Goal: Information Seeking & Learning: Learn about a topic

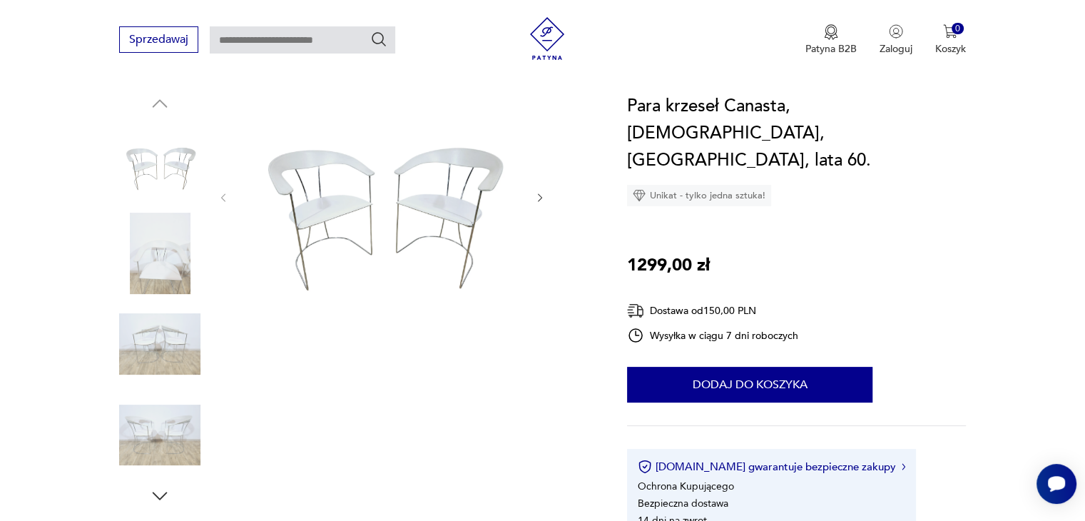
click at [151, 270] on img at bounding box center [159, 252] width 81 height 81
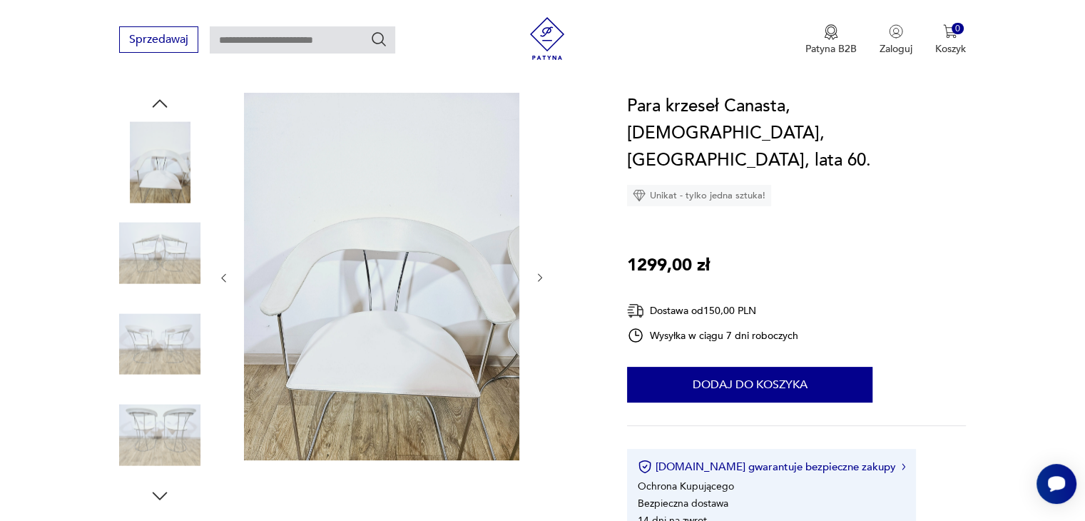
click at [165, 341] on img at bounding box center [159, 343] width 81 height 81
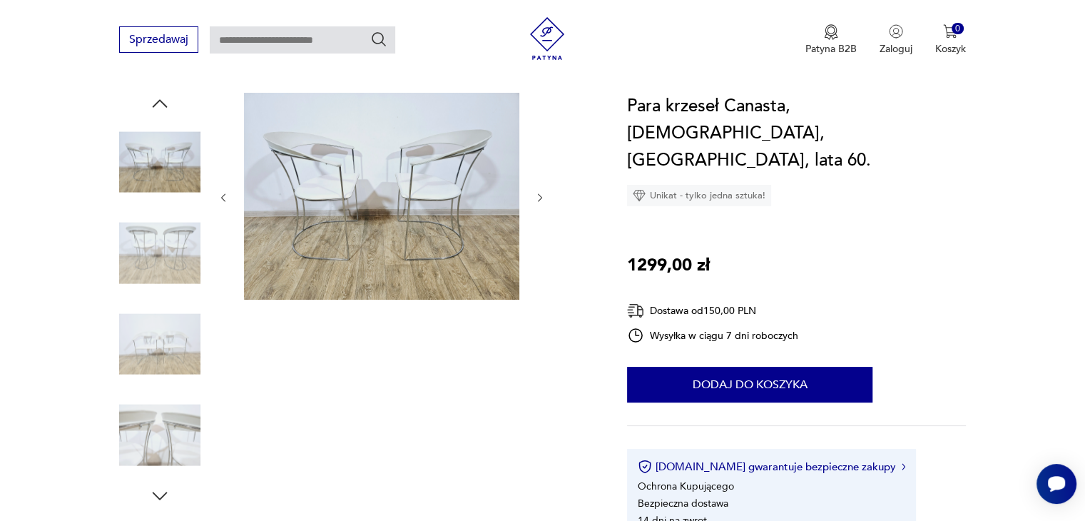
click at [165, 339] on img at bounding box center [159, 343] width 81 height 81
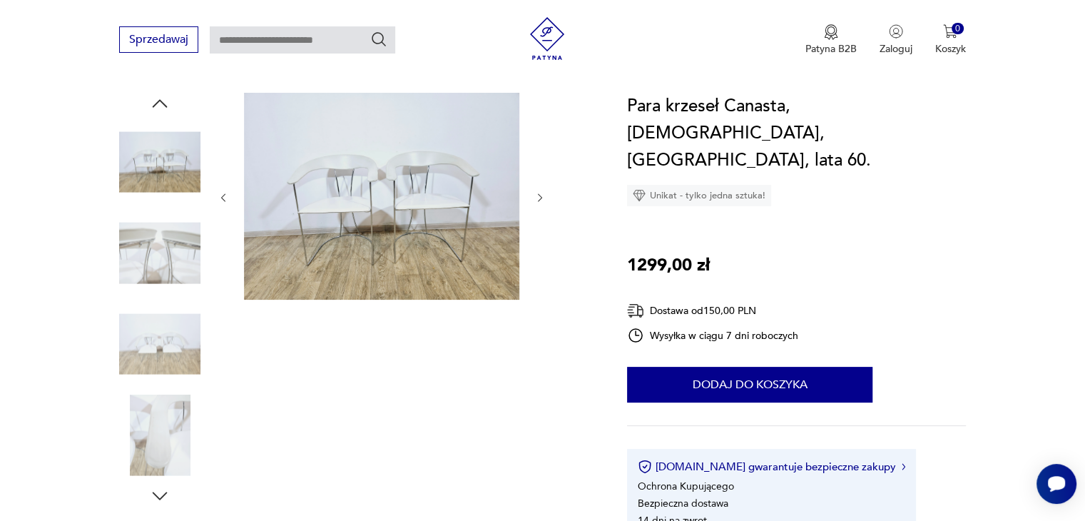
click at [165, 339] on img at bounding box center [159, 343] width 81 height 81
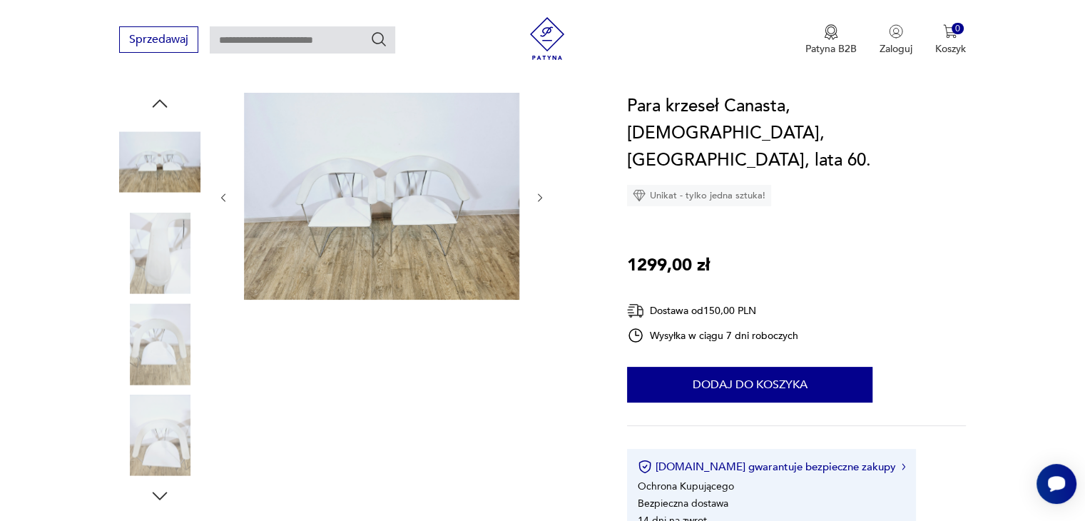
click at [165, 339] on img at bounding box center [159, 343] width 81 height 81
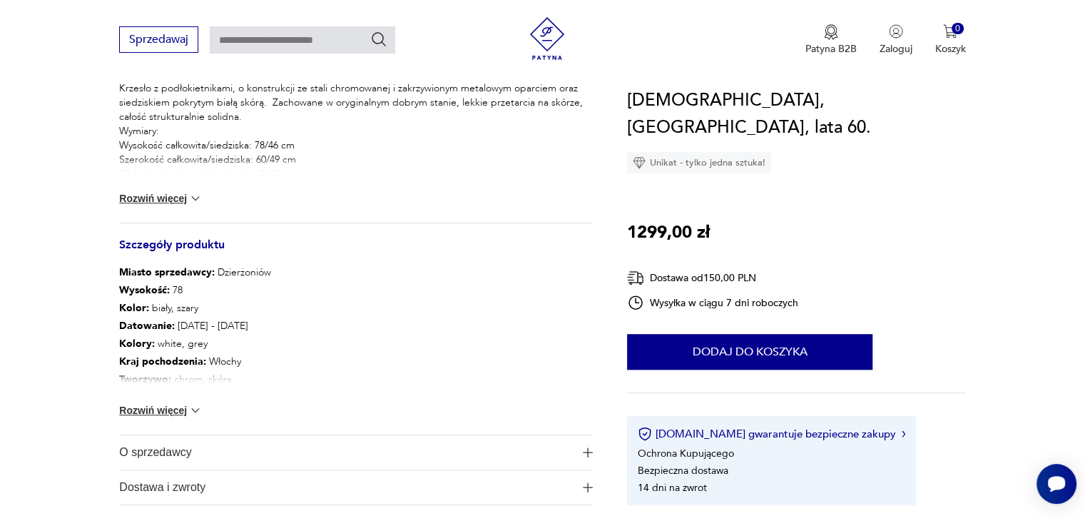
scroll to position [598, 0]
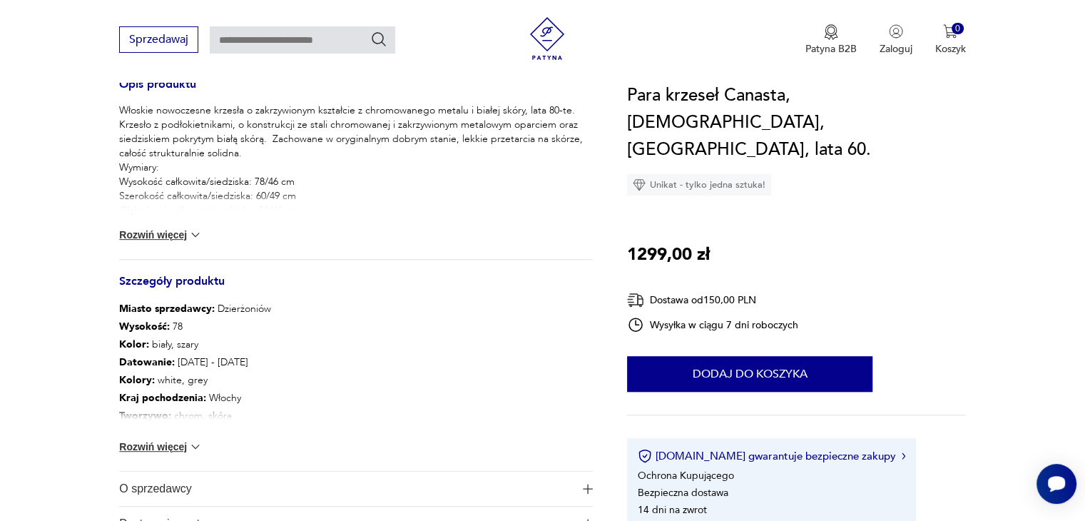
click at [157, 491] on span "O sprzedawcy" at bounding box center [345, 488] width 453 height 34
click at [53, 486] on section "Opis produktu Włoskie nowoczesne krzesła o zakrzywionym kształcie z chromowaneg…" at bounding box center [542, 160] width 1085 height 1045
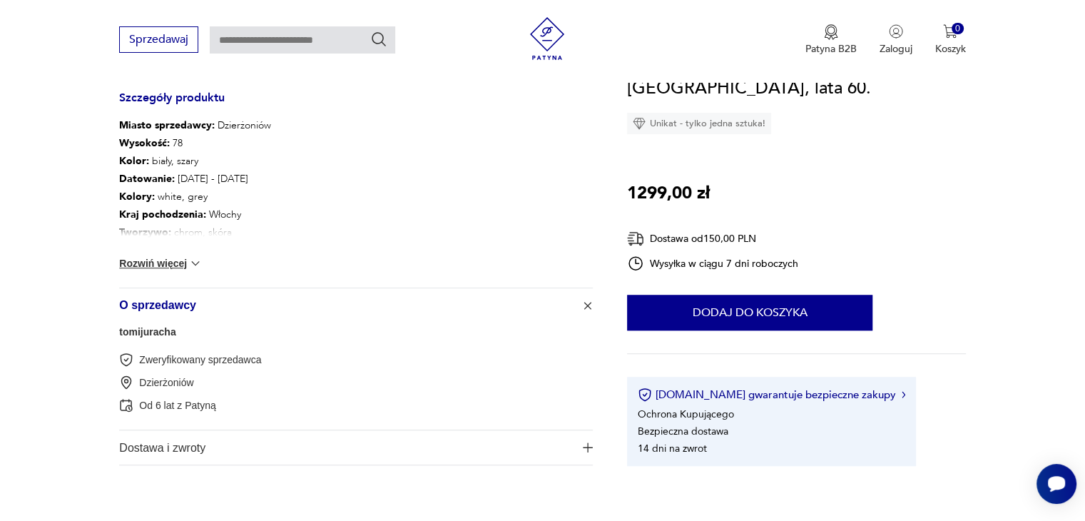
scroll to position [826, 0]
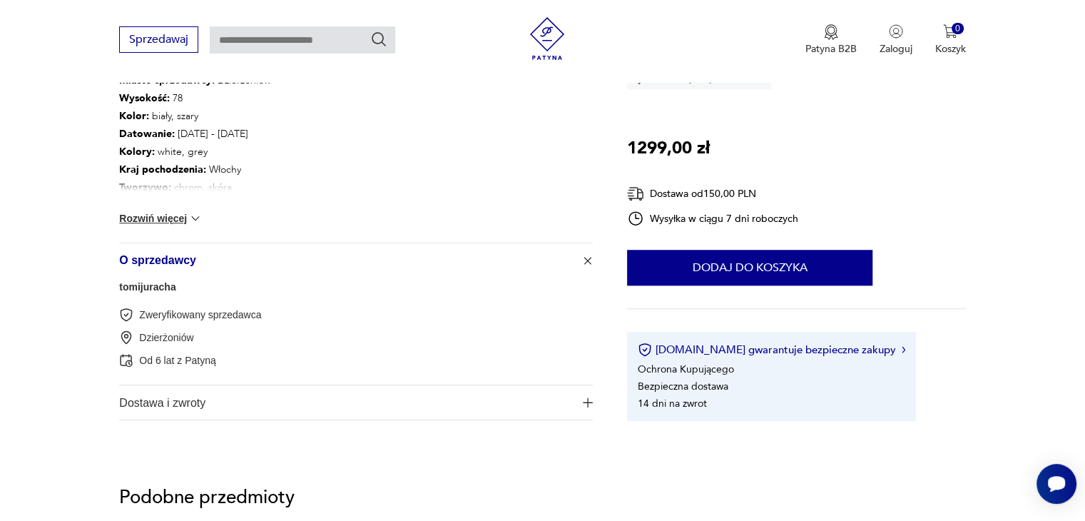
click at [154, 286] on link "tomijuracha" at bounding box center [147, 286] width 56 height 11
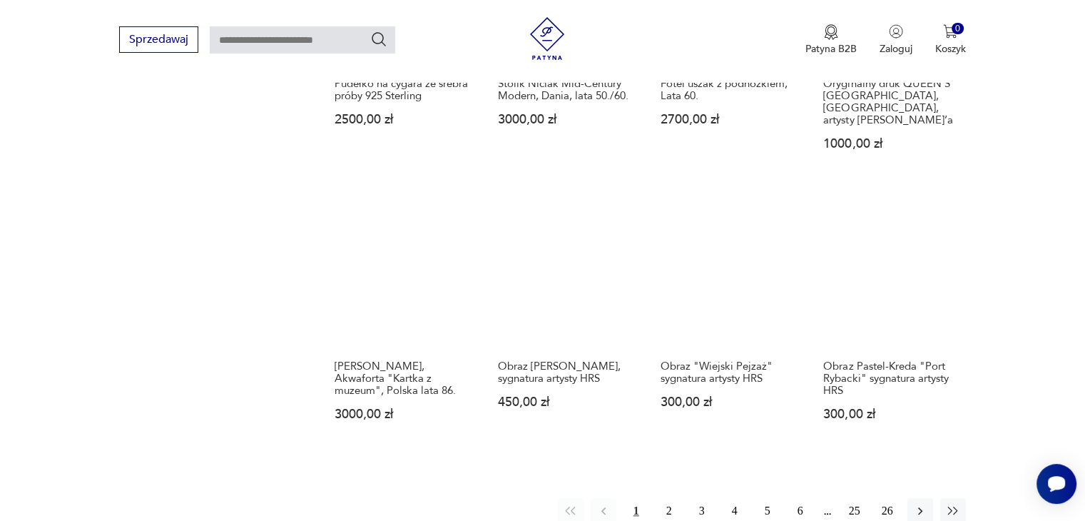
scroll to position [1224, 0]
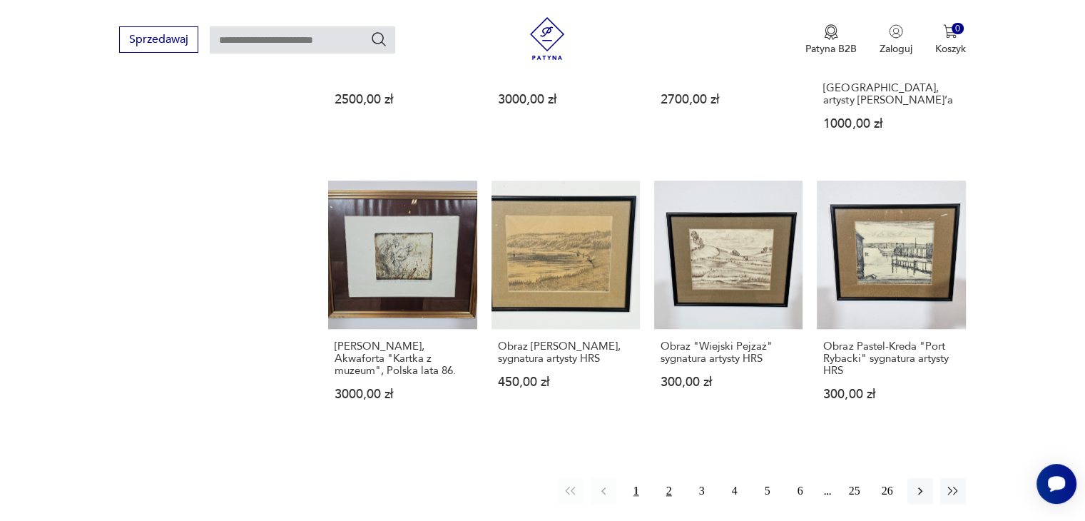
click at [671, 480] on button "2" at bounding box center [669, 491] width 26 height 26
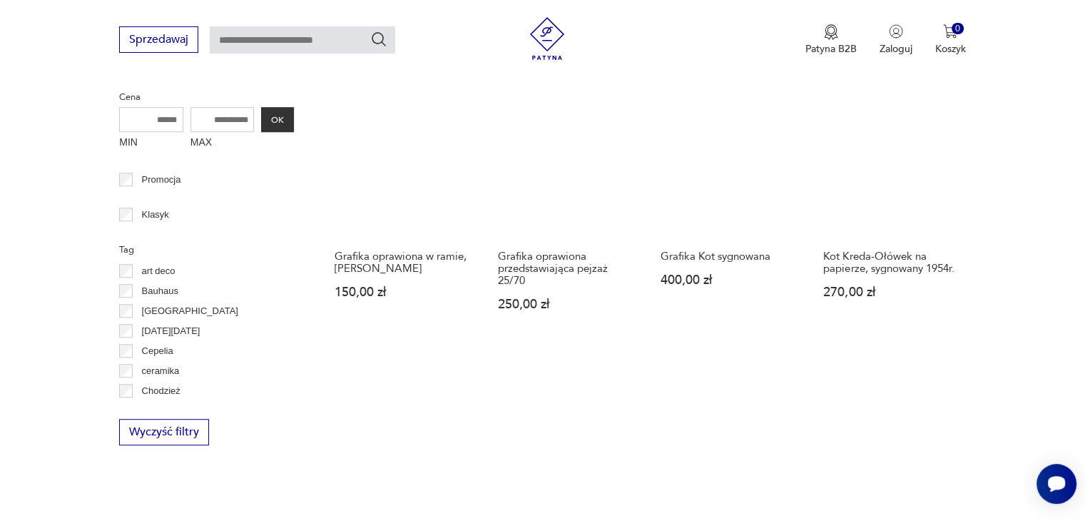
scroll to position [1204, 0]
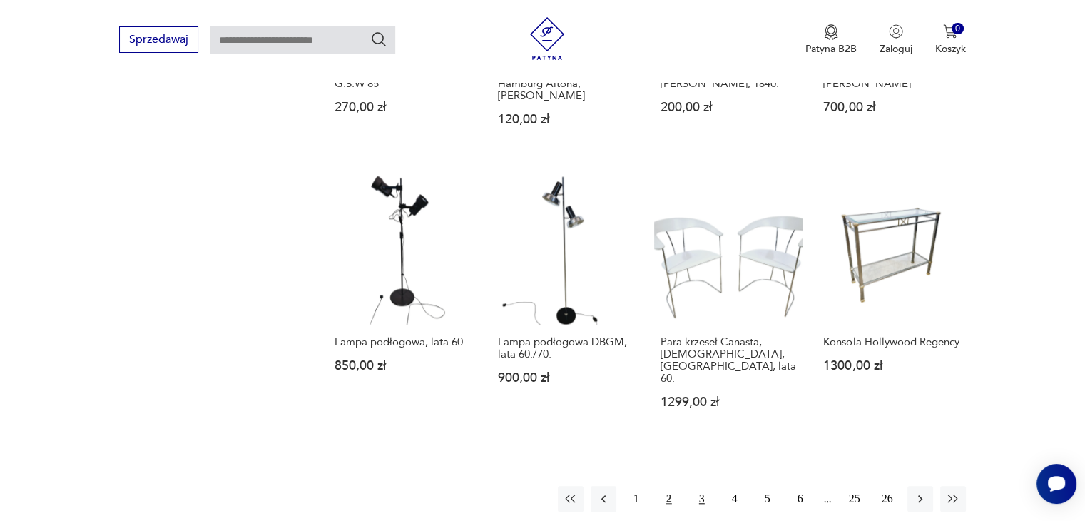
click at [697, 486] on button "3" at bounding box center [702, 499] width 26 height 26
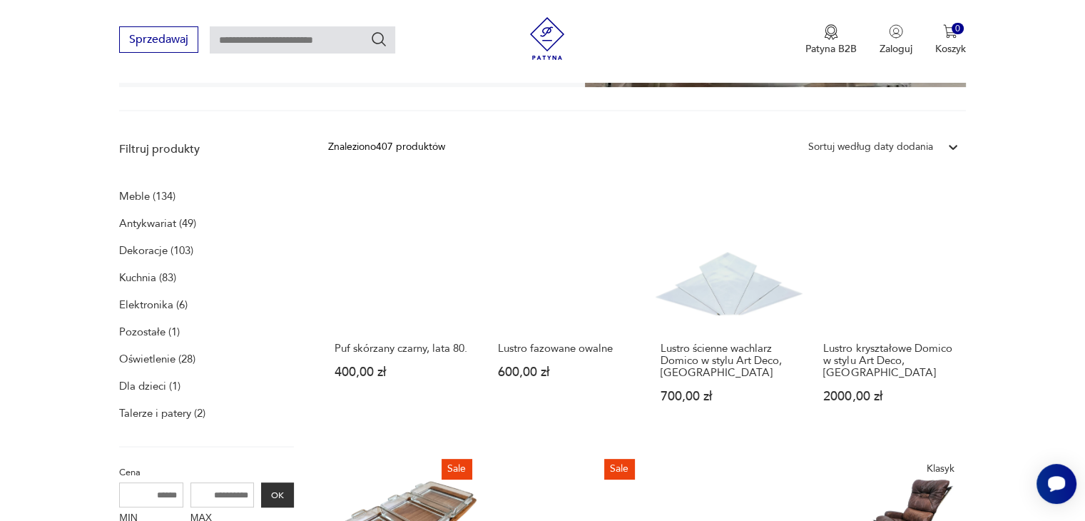
scroll to position [323, 0]
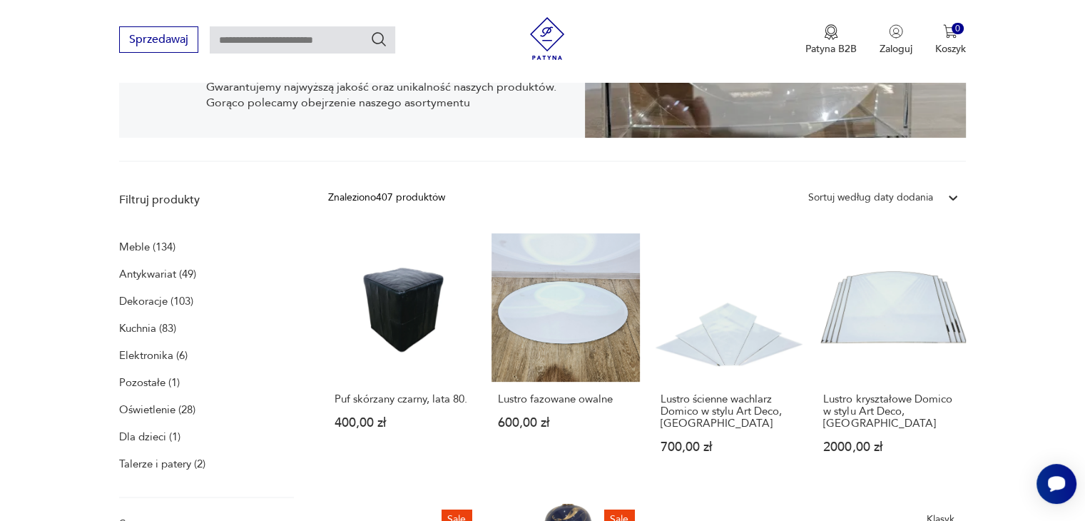
click at [135, 246] on p "Meble (134)" at bounding box center [147, 247] width 56 height 20
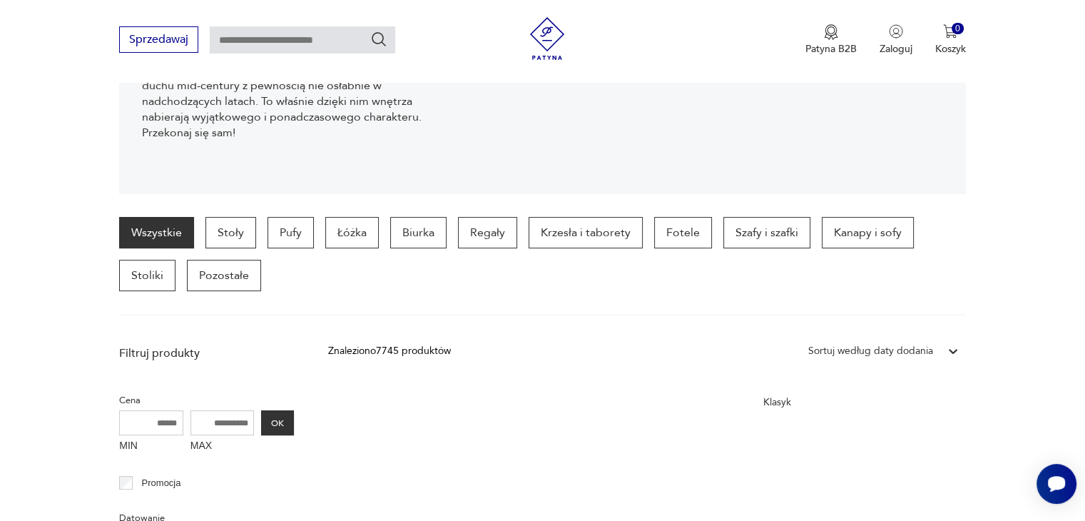
scroll to position [710, 0]
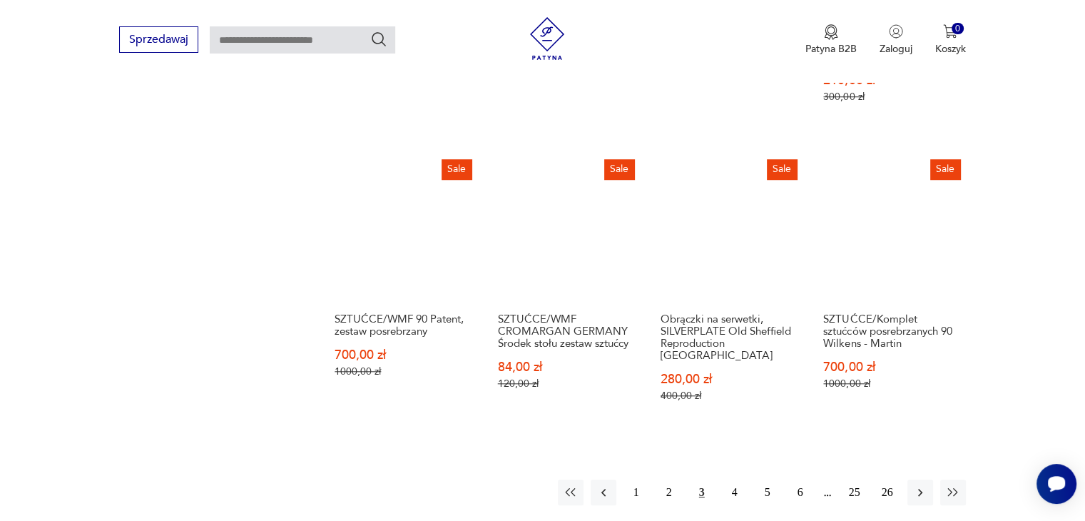
scroll to position [1249, 0]
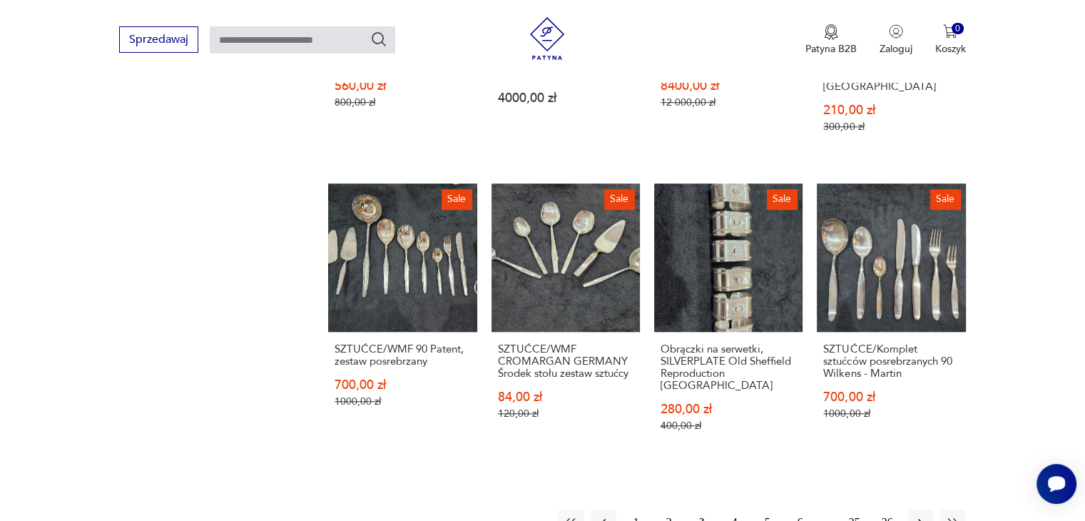
click at [731, 509] on button "4" at bounding box center [735, 522] width 26 height 26
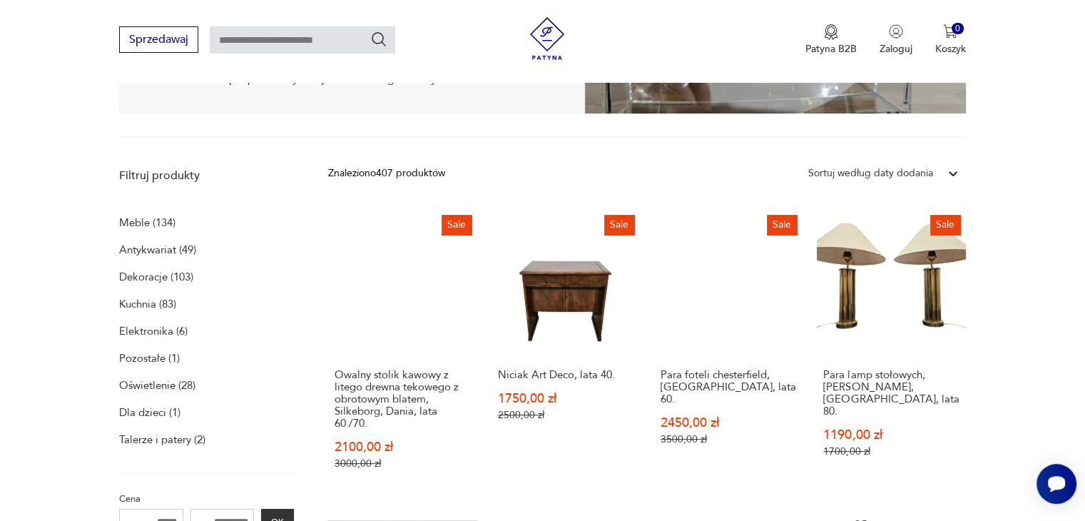
scroll to position [351, 0]
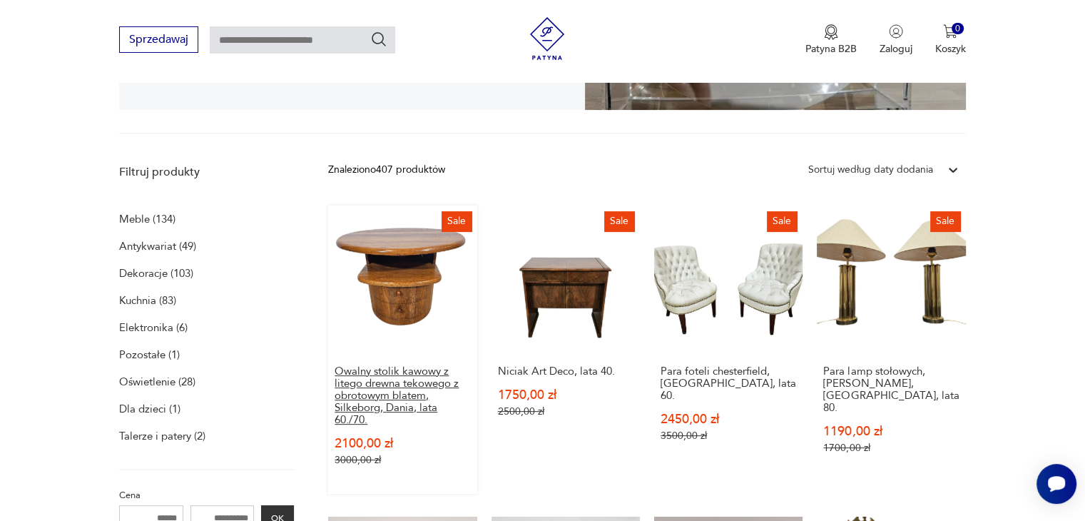
click at [408, 384] on h3 "Owalny stolik kawowy z litego drewna tekowego z obrotowym blatem, Silkeborg, Da…" at bounding box center [401, 395] width 135 height 61
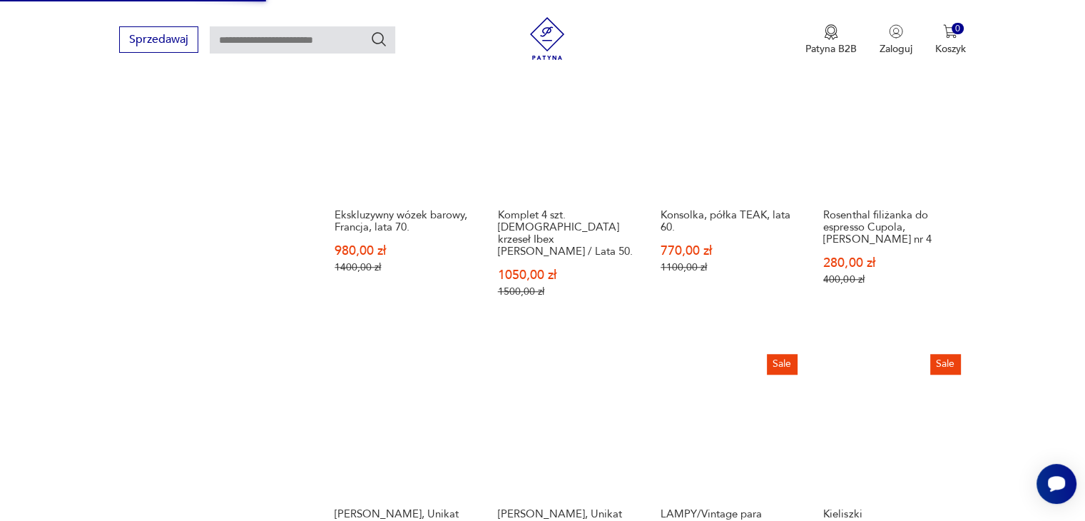
scroll to position [1109, 0]
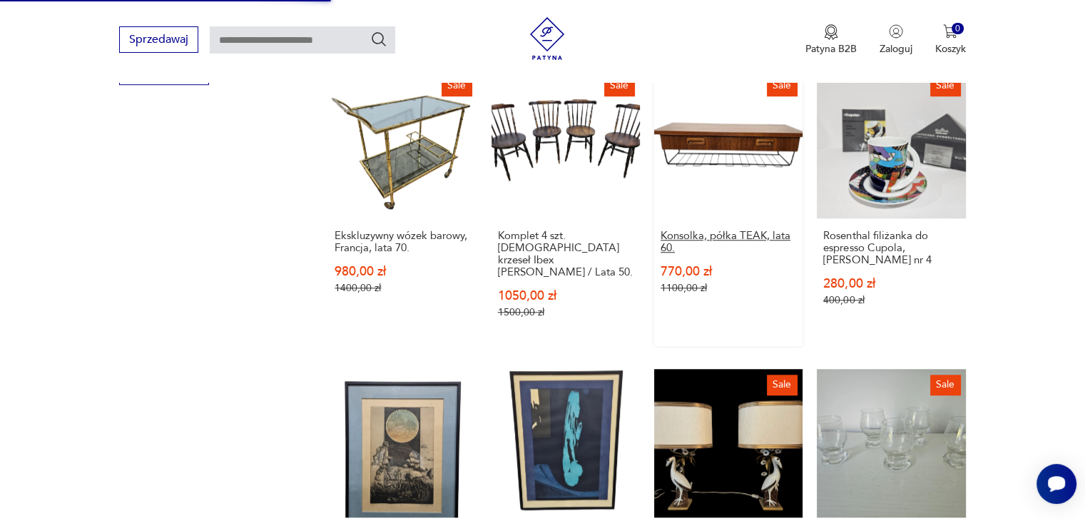
click at [719, 230] on h3 "Konsolka, półka TEAK, lata 60." at bounding box center [727, 242] width 135 height 24
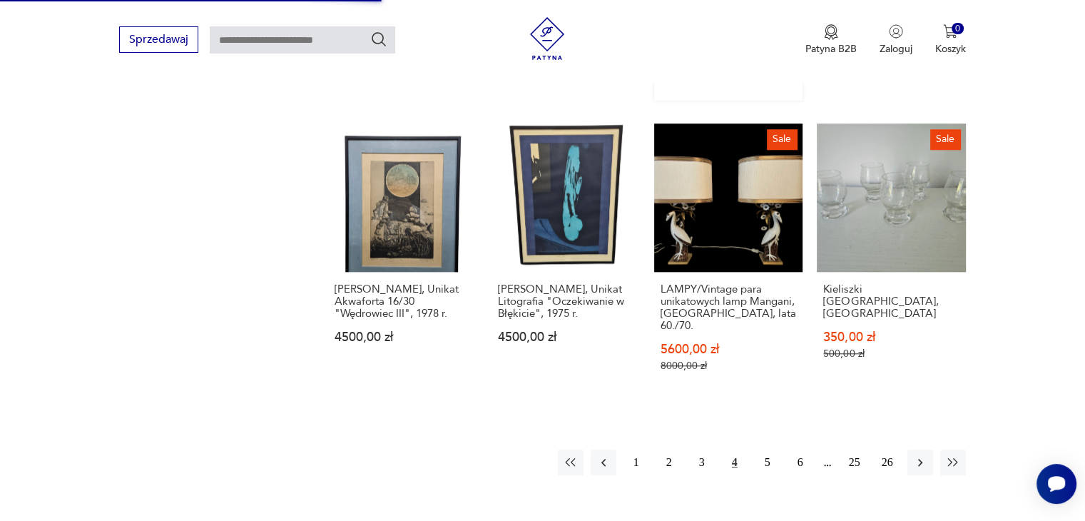
scroll to position [1376, 0]
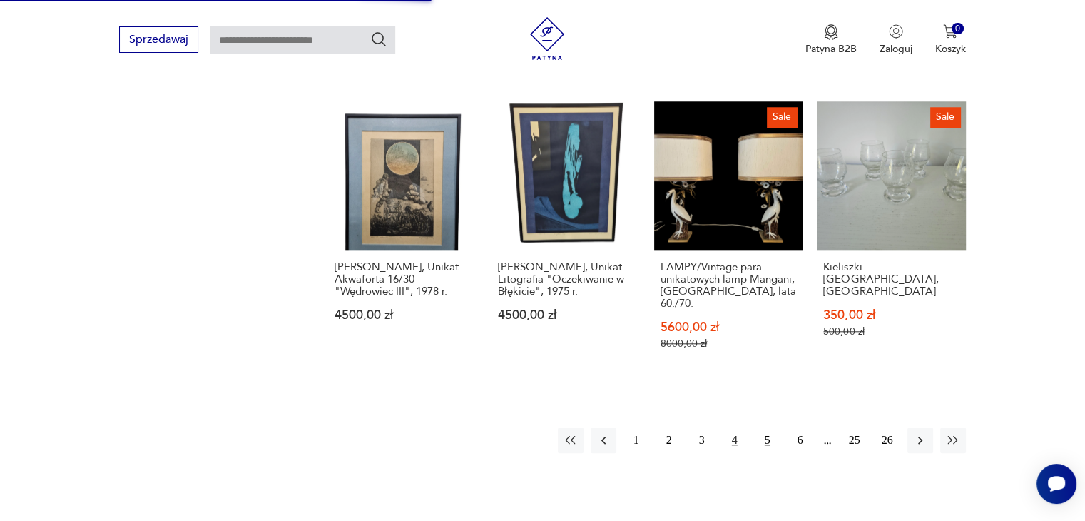
click at [762, 427] on button "5" at bounding box center [767, 440] width 26 height 26
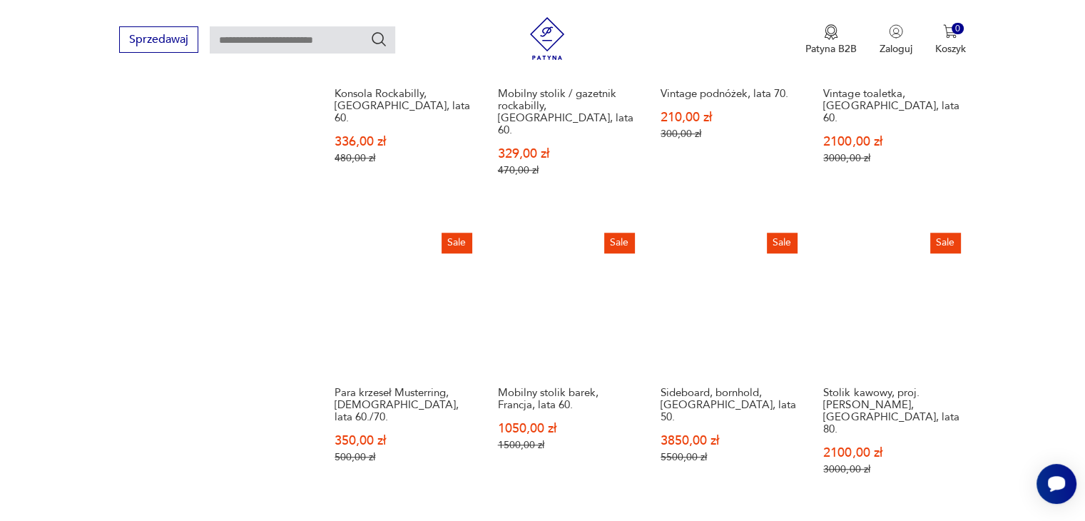
scroll to position [1232, 0]
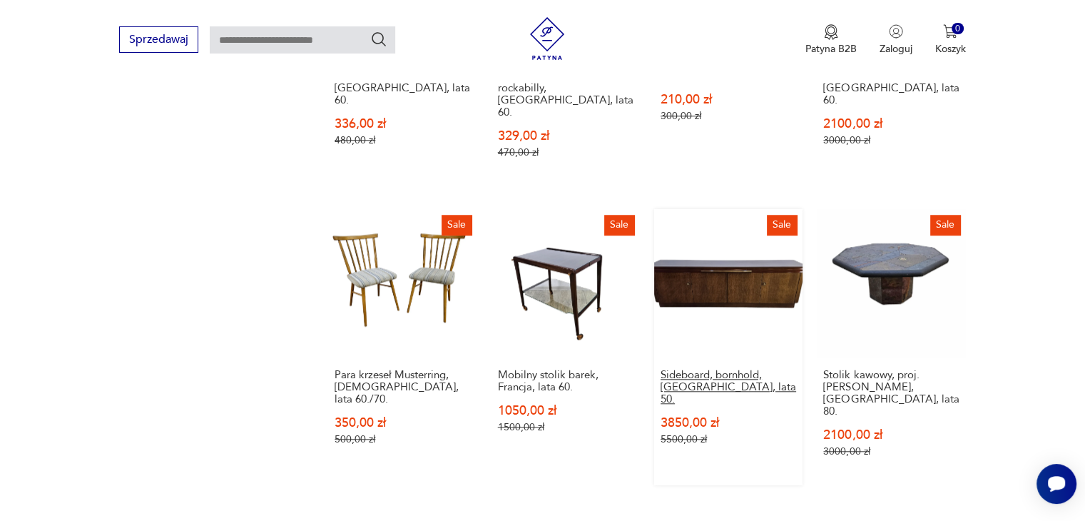
click at [694, 369] on h3 "Sideboard, bornhold, Hamburg, lata 50." at bounding box center [727, 387] width 135 height 36
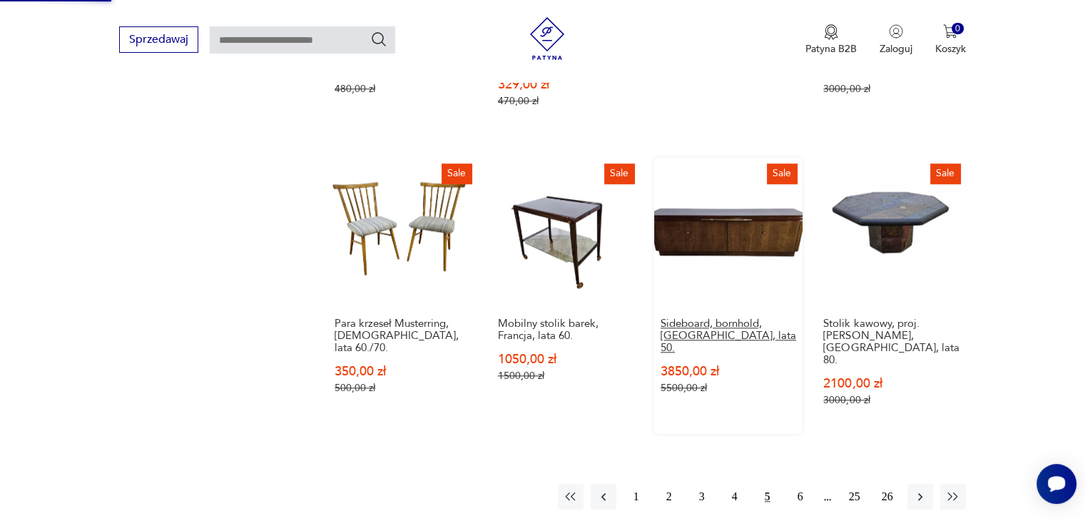
scroll to position [1241, 0]
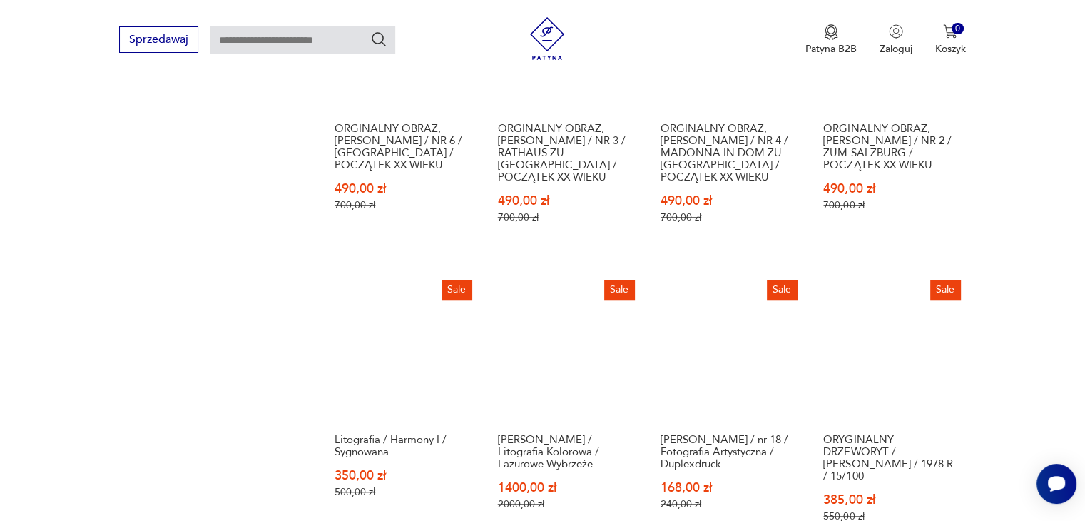
scroll to position [1659, 0]
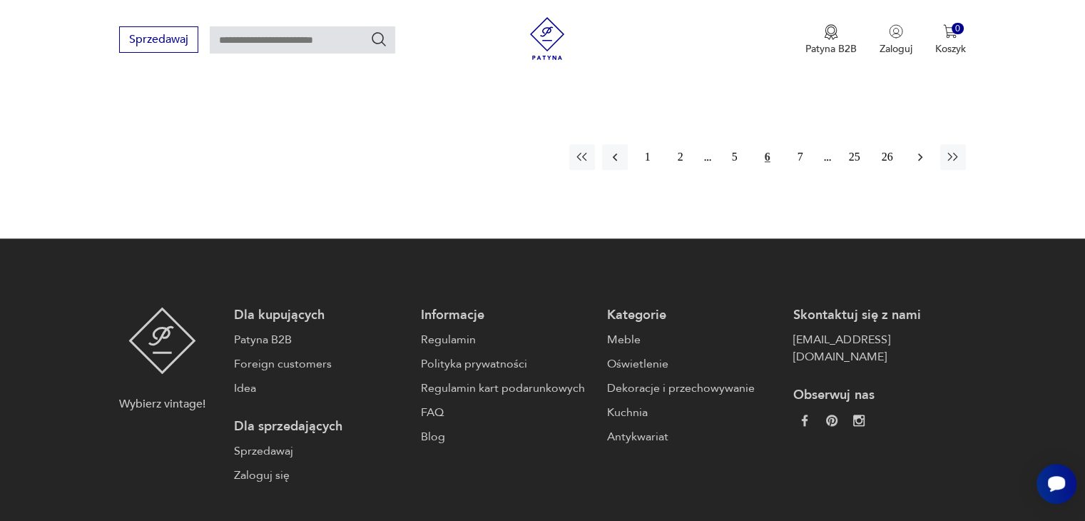
click at [921, 150] on icon "button" at bounding box center [920, 157] width 14 height 14
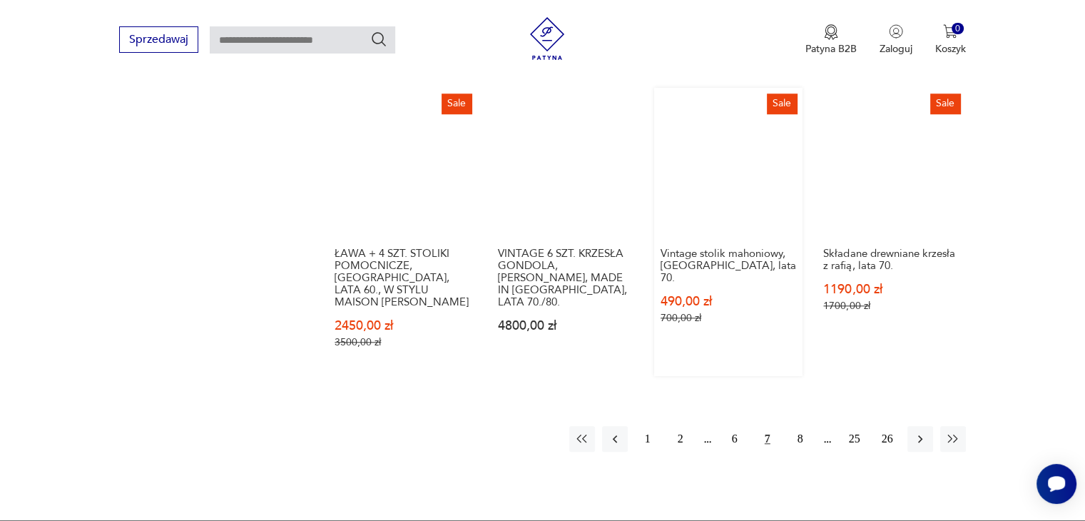
scroll to position [1375, 0]
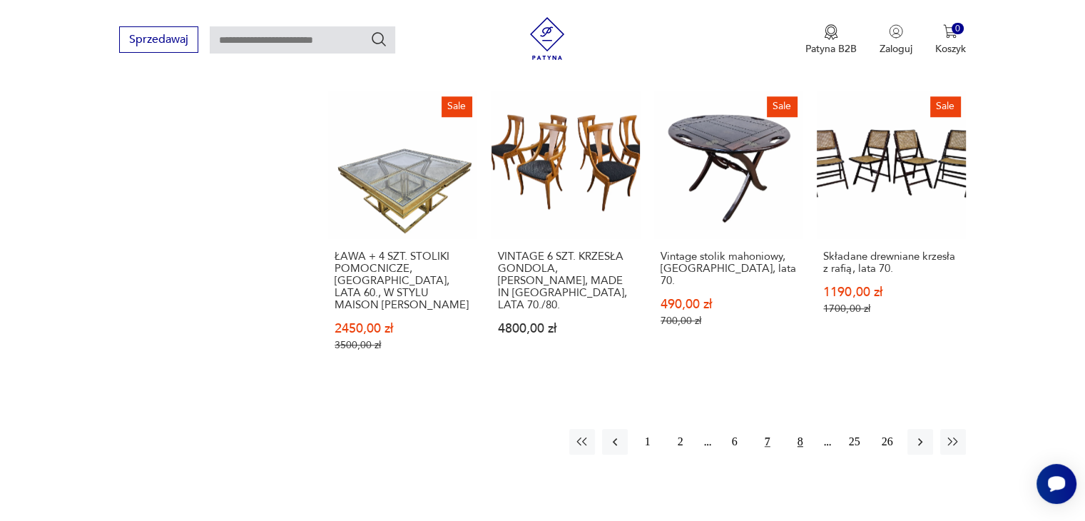
click at [799, 429] on button "8" at bounding box center [800, 442] width 26 height 26
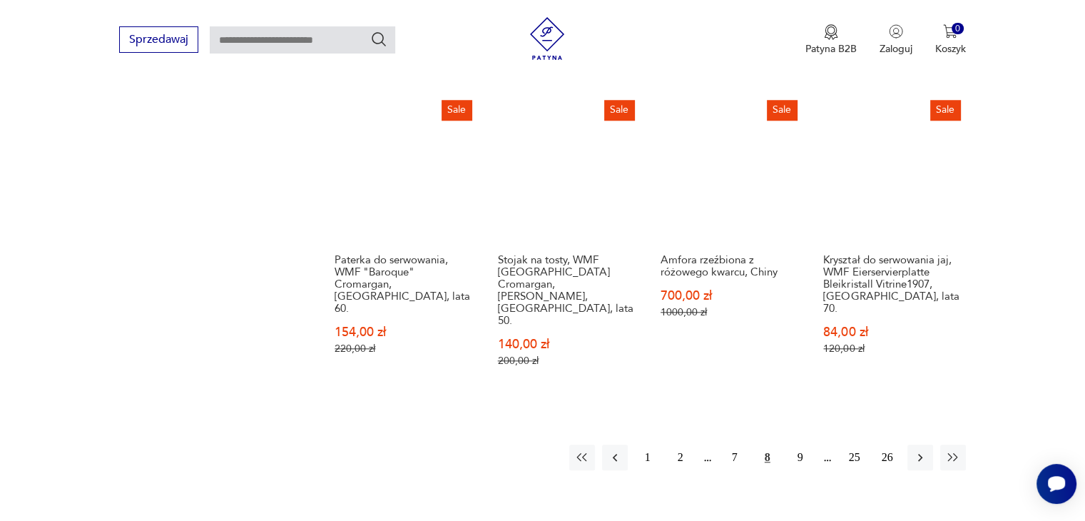
scroll to position [1403, 0]
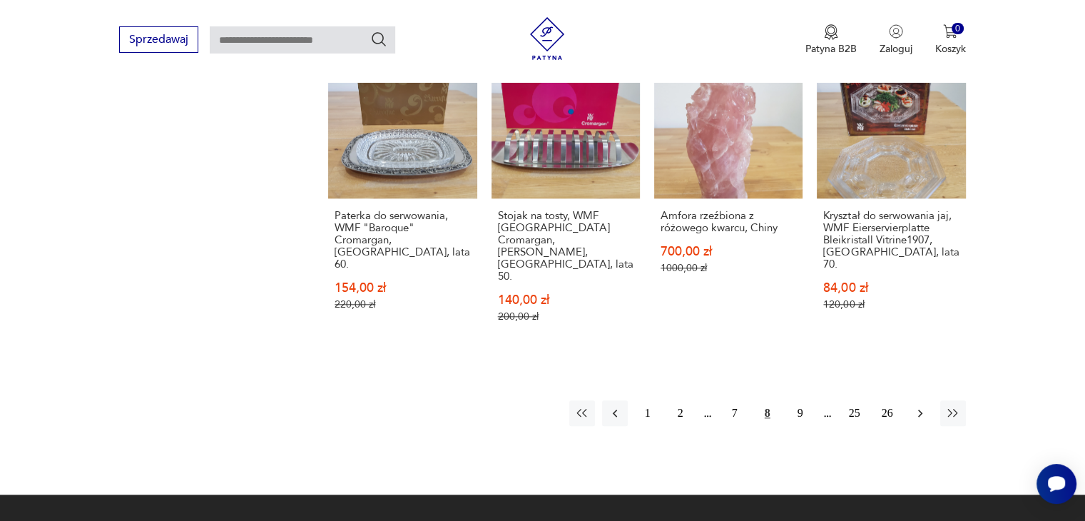
click at [927, 400] on button "button" at bounding box center [920, 413] width 26 height 26
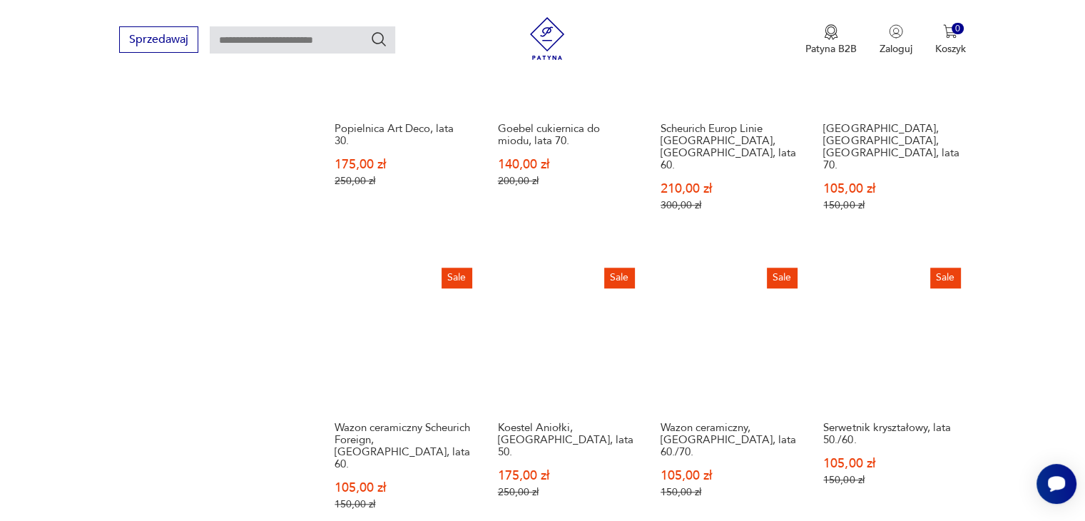
scroll to position [1659, 0]
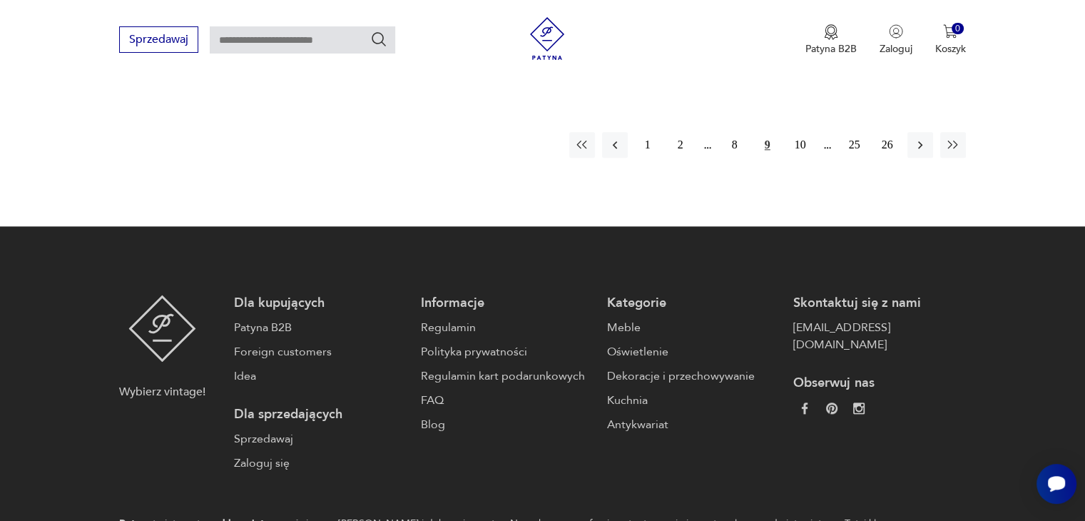
click at [915, 81] on div "Sprzedawaj Patyna B2B Zaloguj 0 Koszyk Twój koszyk ( 0 ) Brak produktów w koszy…" at bounding box center [542, 41] width 1085 height 82
click at [918, 138] on icon "button" at bounding box center [920, 145] width 14 height 14
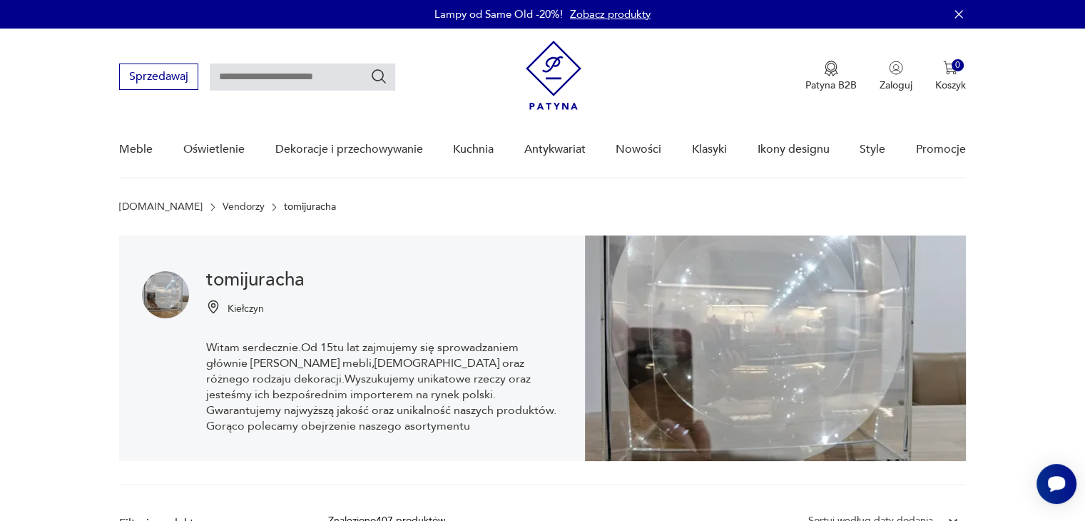
click at [288, 71] on input "text" at bounding box center [302, 76] width 185 height 27
type input "*******"
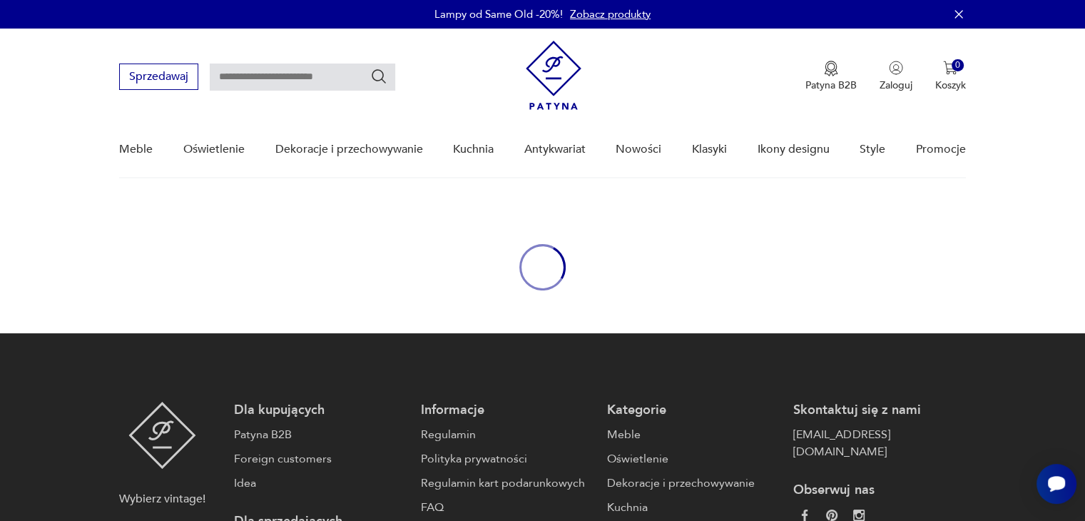
type input "*******"
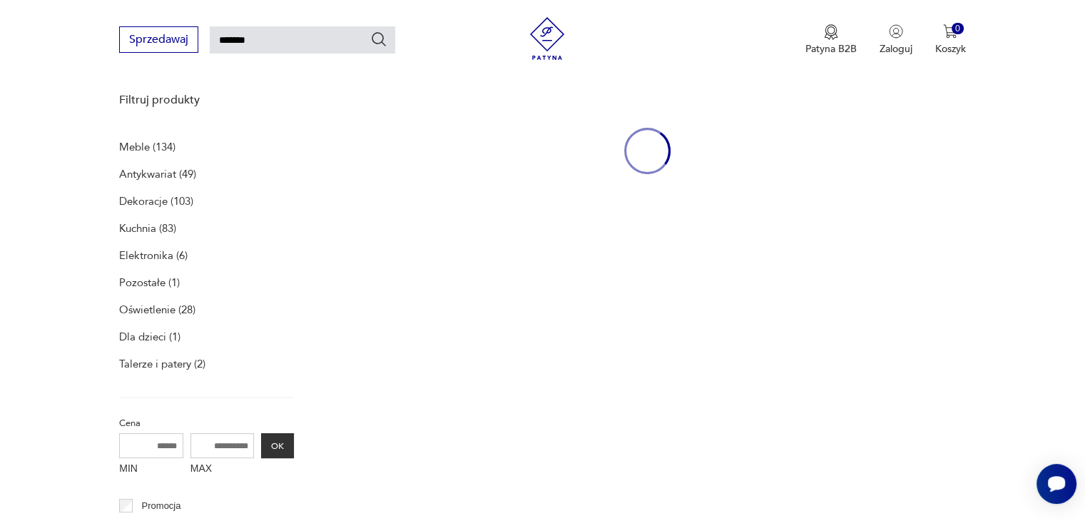
scroll to position [184, 0]
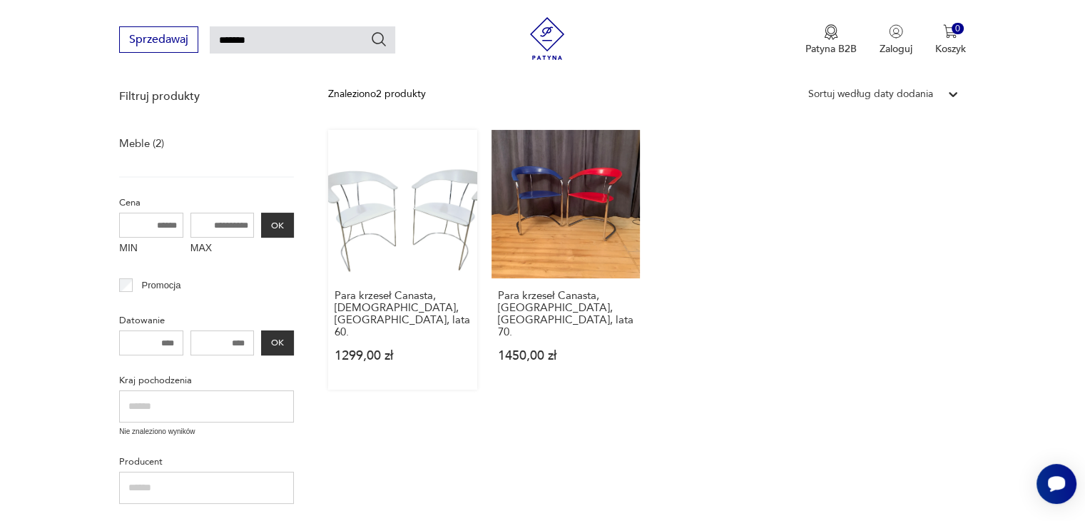
click at [421, 226] on link "Para krzeseł Canasta, Arrben, Włochy, lata 60. 1299,00 zł" at bounding box center [402, 260] width 148 height 260
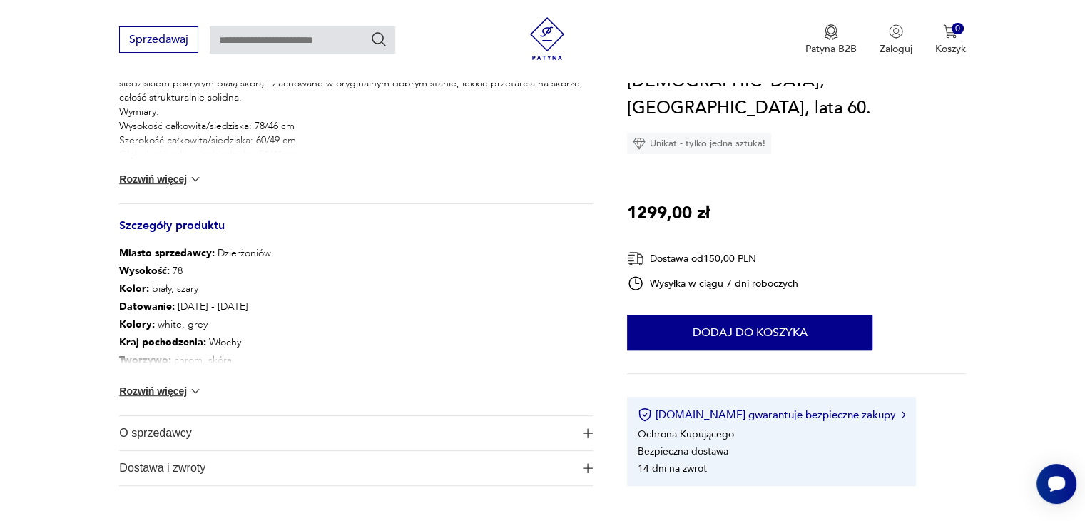
scroll to position [655, 0]
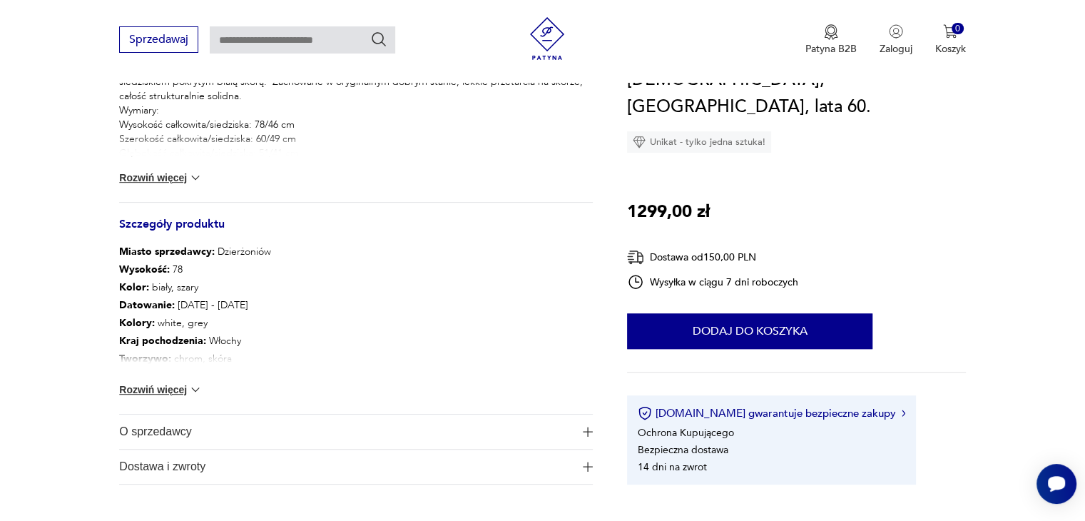
click at [535, 417] on span "O sprzedawcy" at bounding box center [345, 431] width 453 height 34
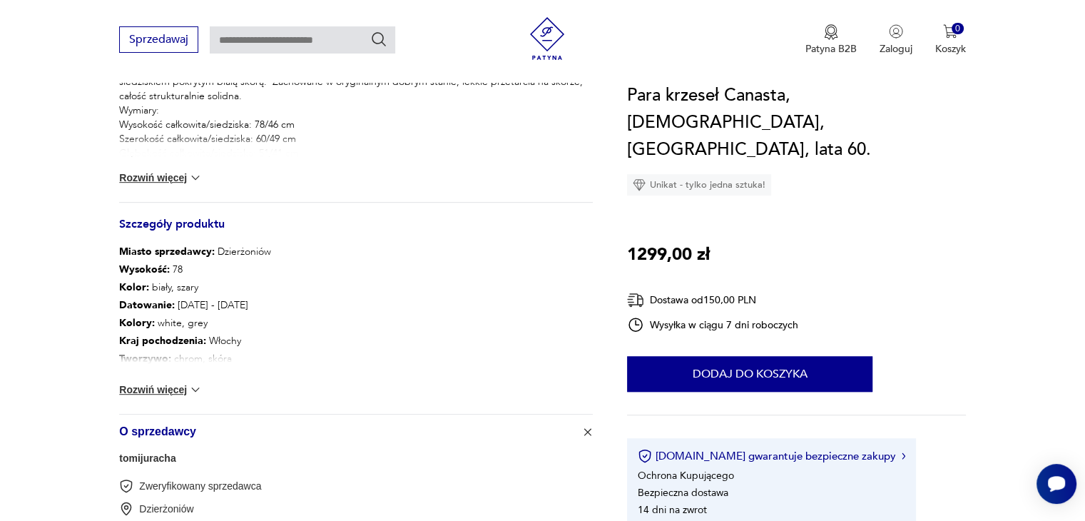
click at [0, 458] on section "Opis produktu Włoskie nowoczesne krzesła o zakrzywionym kształcie z chromowaneg…" at bounding box center [542, 103] width 1085 height 1045
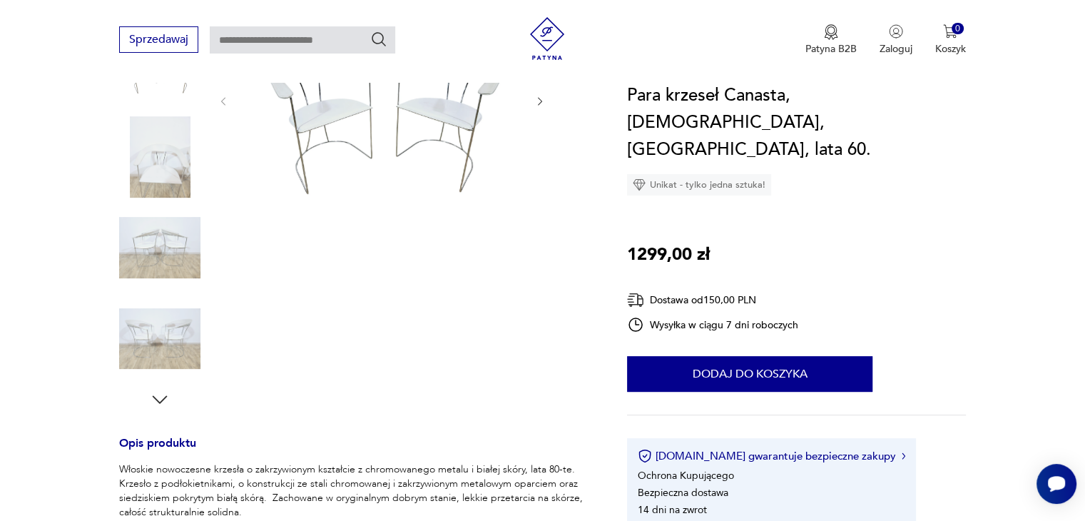
scroll to position [200, 0]
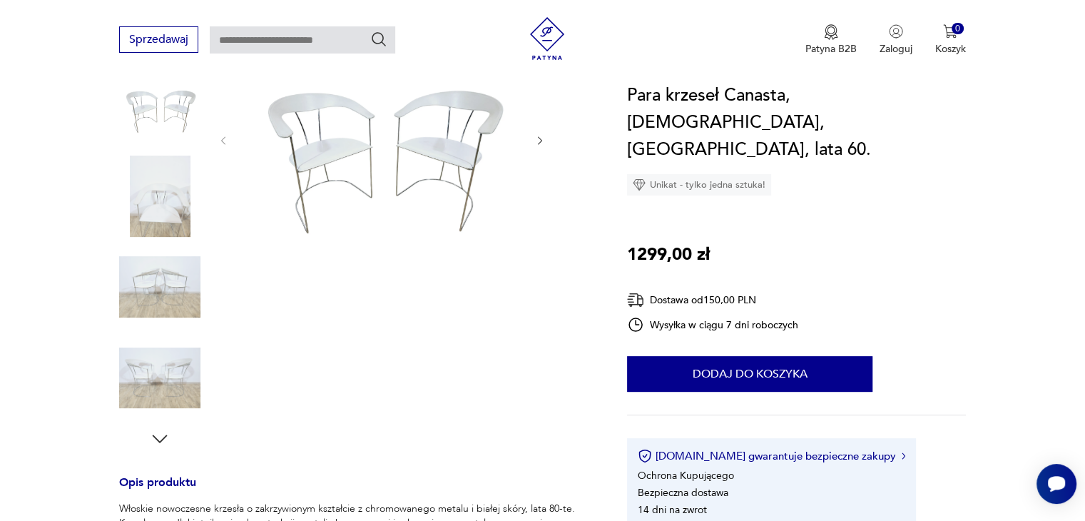
click at [539, 135] on icon "button" at bounding box center [540, 141] width 12 height 12
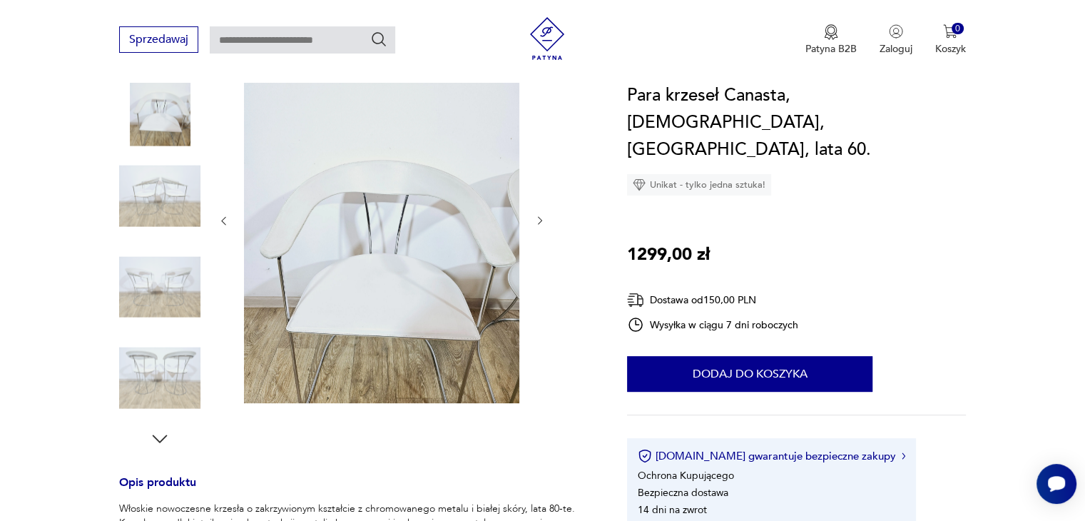
click at [539, 220] on icon "button" at bounding box center [540, 221] width 12 height 12
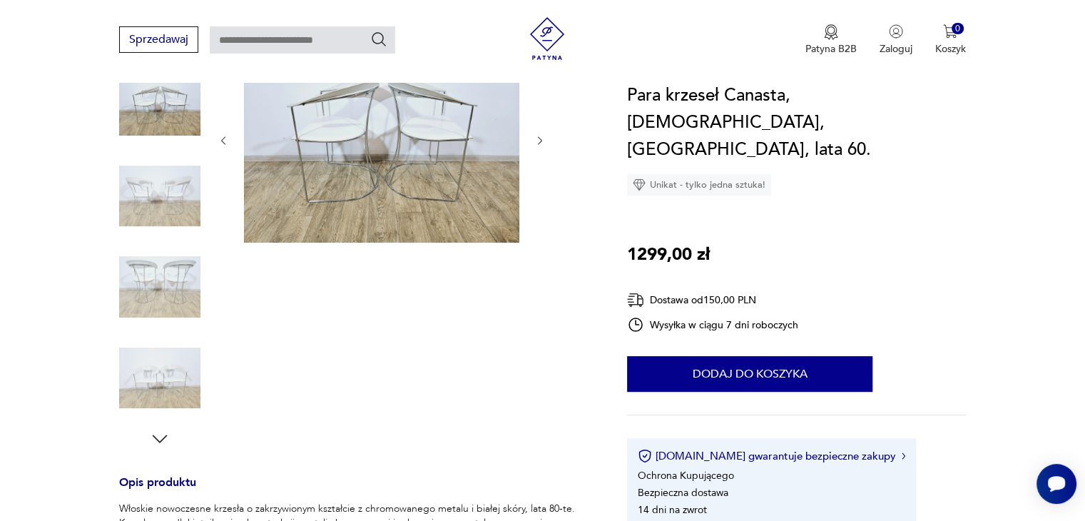
click at [543, 135] on icon "button" at bounding box center [540, 141] width 12 height 12
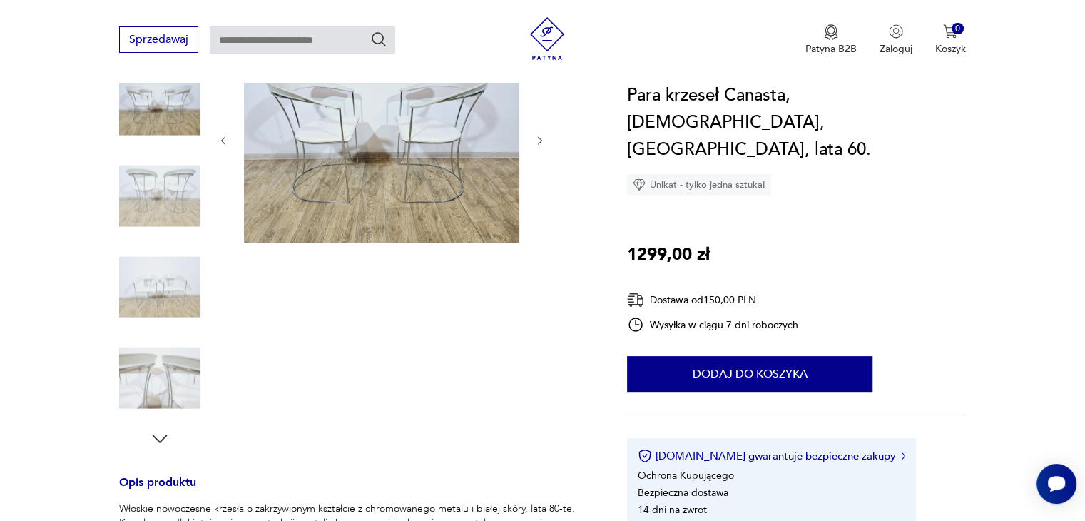
click at [543, 135] on icon "button" at bounding box center [540, 141] width 12 height 12
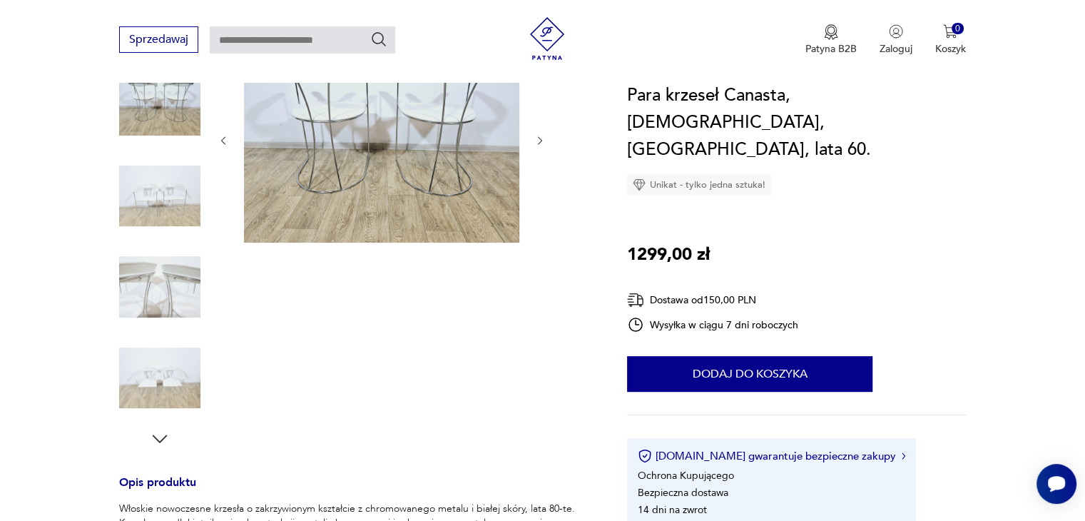
click at [543, 135] on icon "button" at bounding box center [540, 141] width 12 height 12
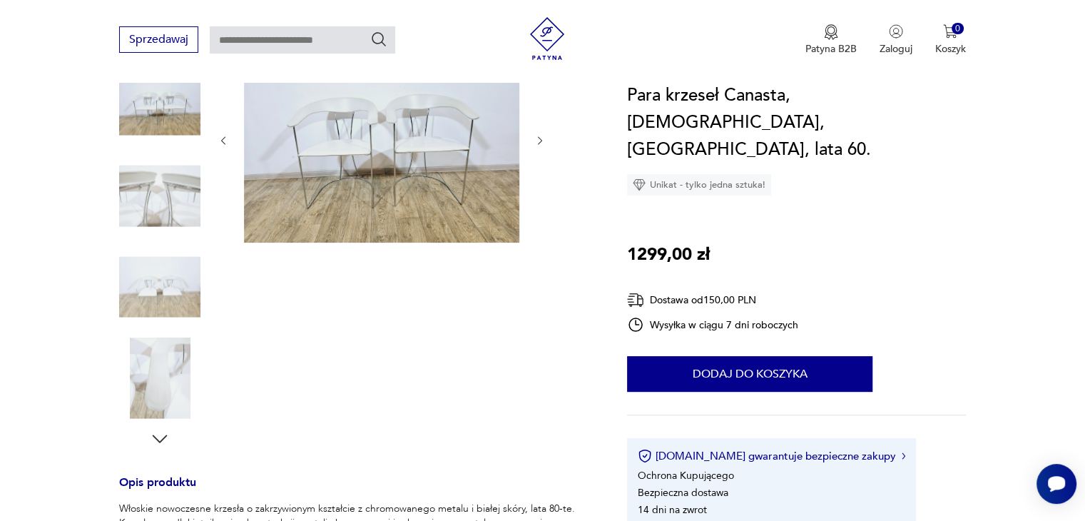
click at [220, 143] on div at bounding box center [355, 243] width 473 height 414
click at [220, 143] on icon "button" at bounding box center [223, 141] width 12 height 12
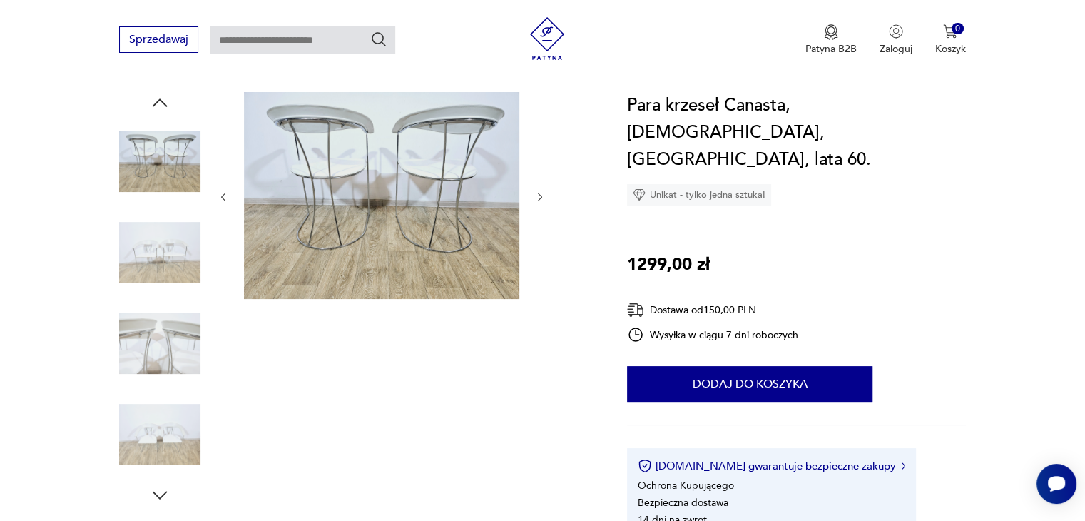
scroll to position [143, 0]
click at [540, 202] on icon "button" at bounding box center [540, 198] width 12 height 12
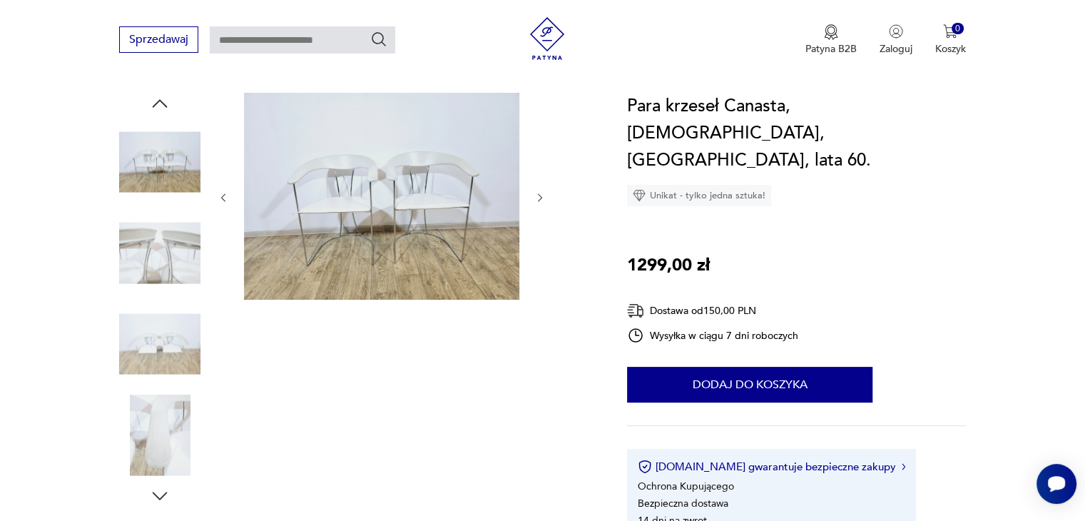
click at [540, 202] on icon "button" at bounding box center [540, 198] width 12 height 12
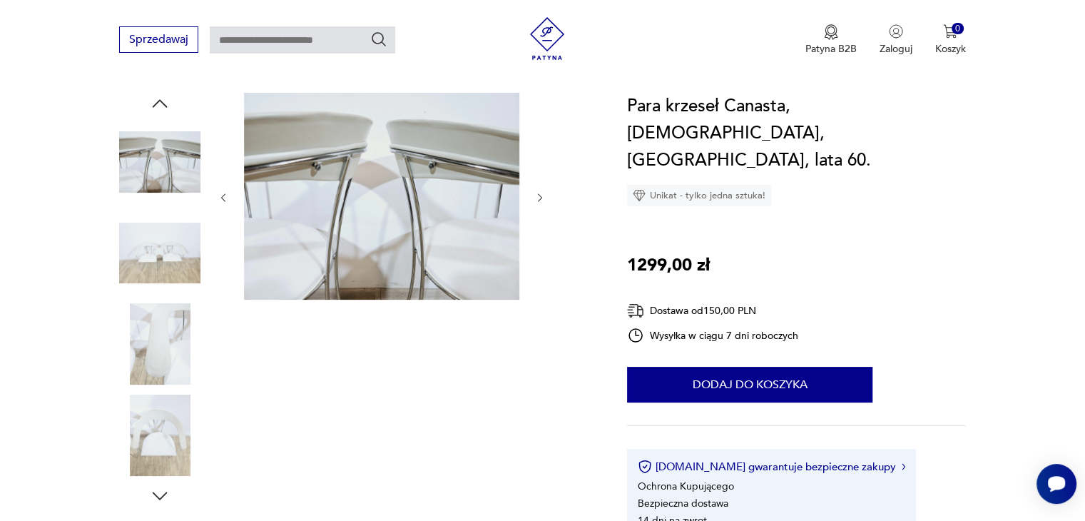
click at [540, 202] on icon "button" at bounding box center [540, 198] width 12 height 12
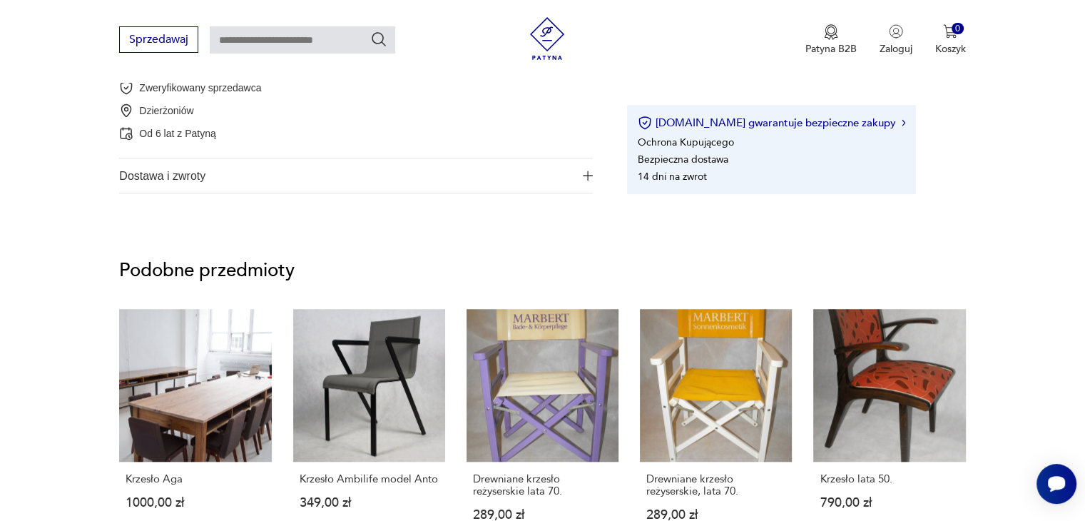
scroll to position [1508, 0]
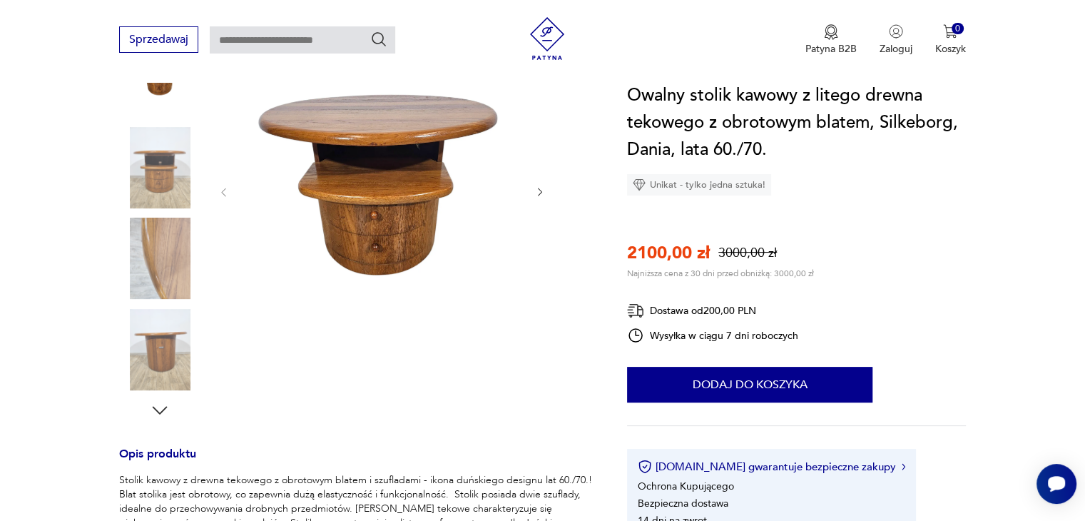
click at [161, 163] on img at bounding box center [159, 167] width 81 height 81
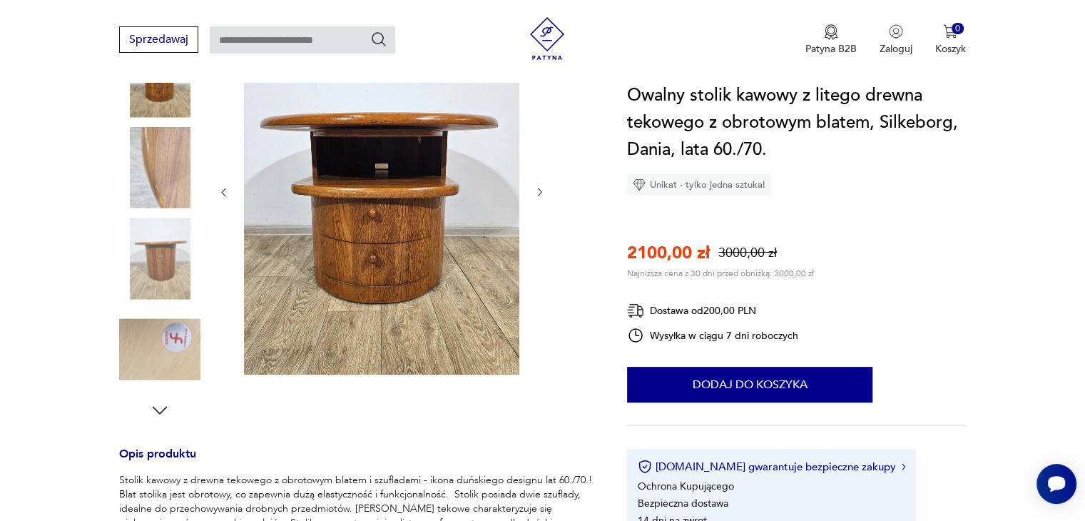
click at [158, 232] on img at bounding box center [159, 257] width 81 height 81
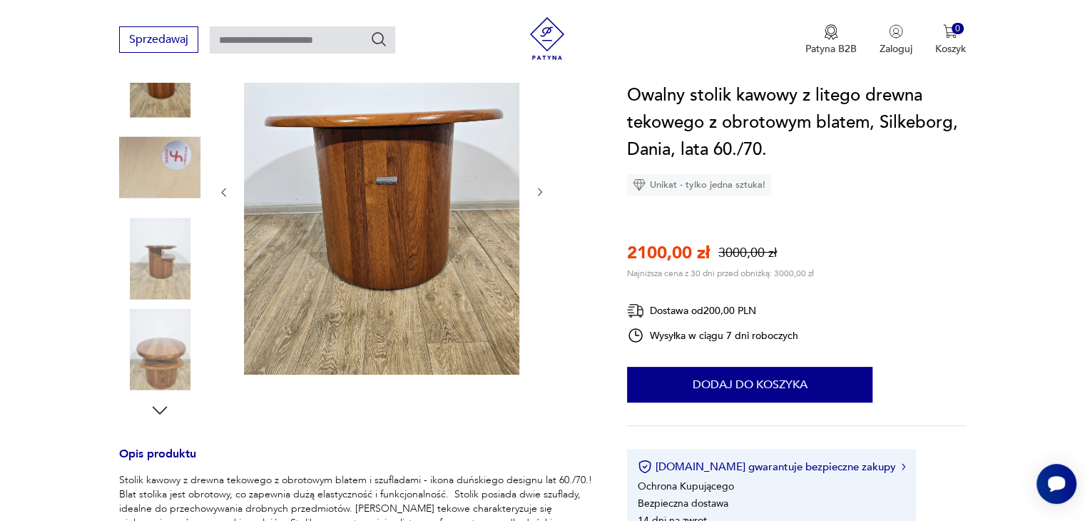
click at [158, 255] on img at bounding box center [159, 257] width 81 height 81
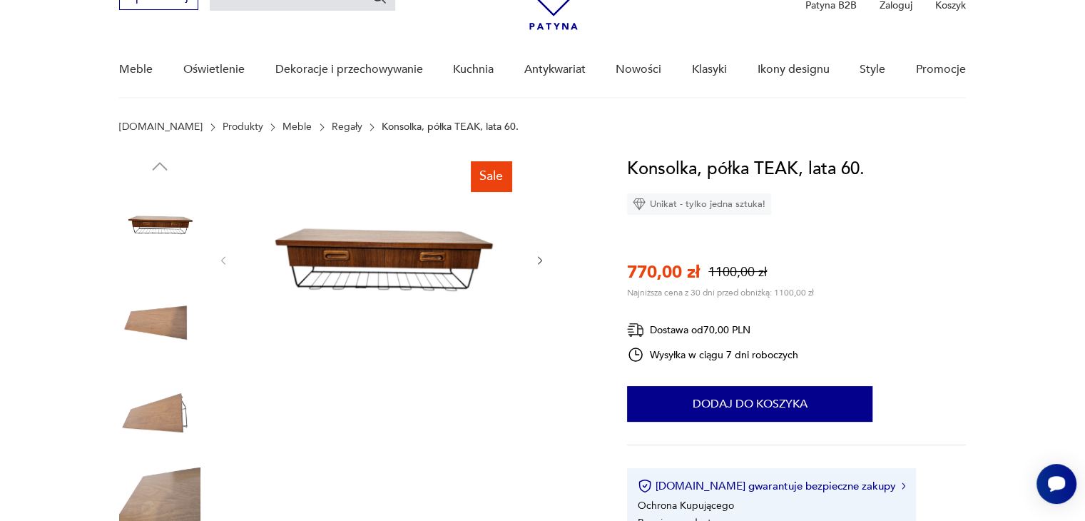
scroll to position [114, 0]
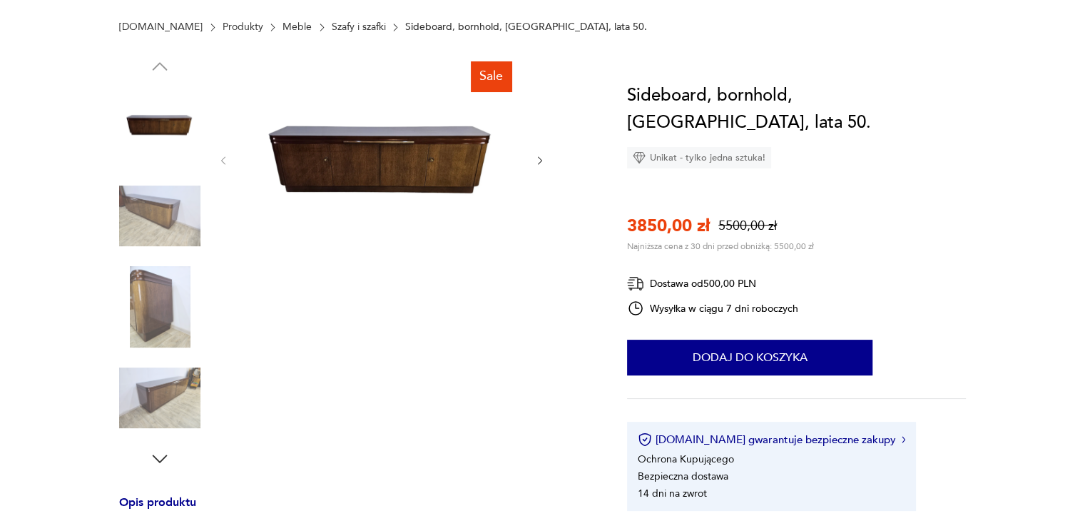
scroll to position [200, 0]
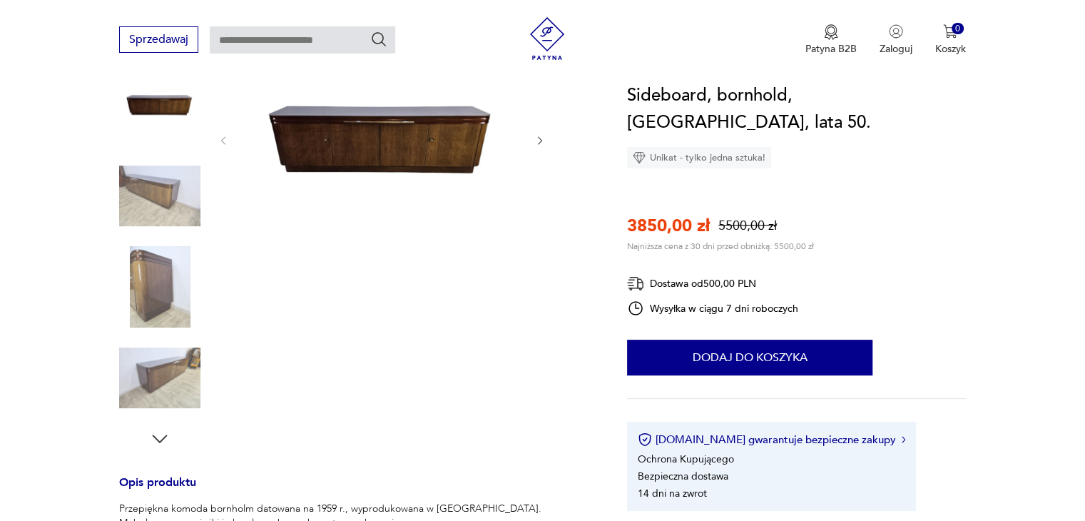
click at [534, 138] on icon "button" at bounding box center [540, 141] width 12 height 12
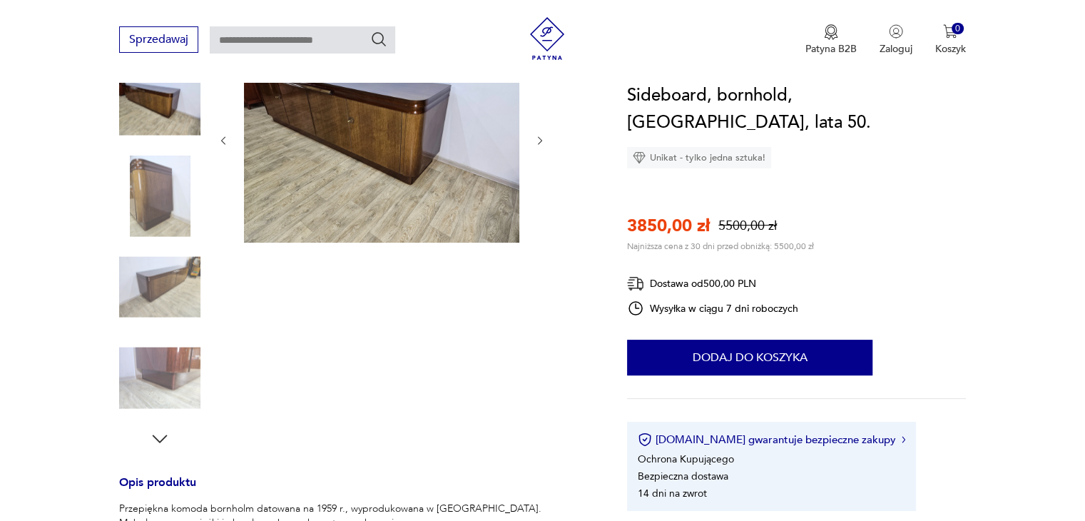
click at [534, 138] on icon "button" at bounding box center [540, 141] width 12 height 12
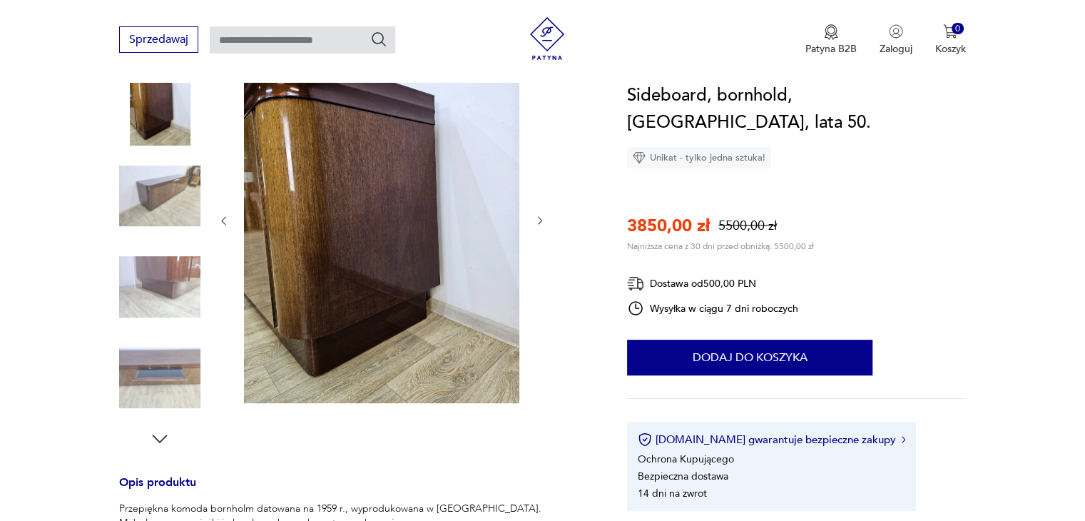
click at [533, 138] on div at bounding box center [381, 221] width 328 height 370
click at [538, 219] on icon "button" at bounding box center [540, 221] width 12 height 12
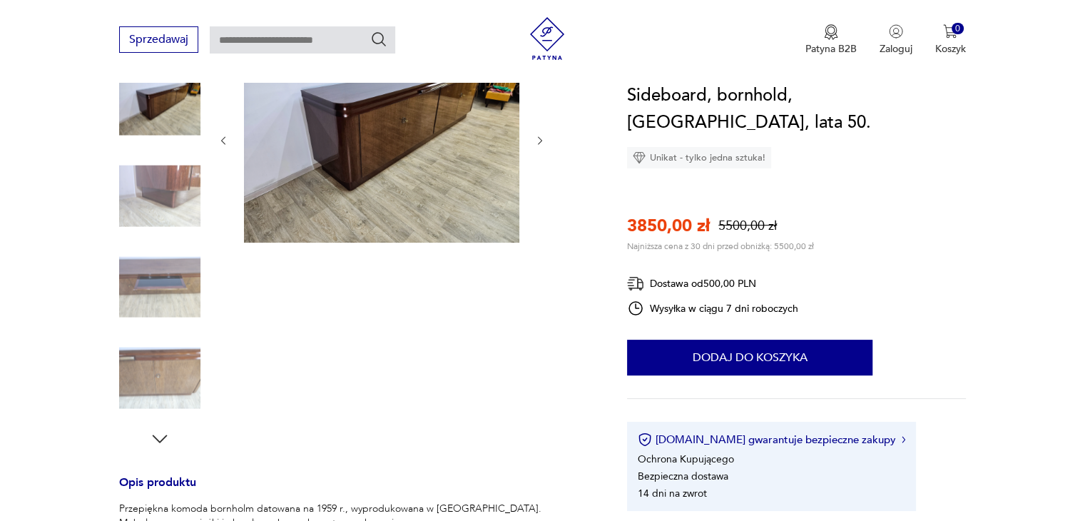
click at [538, 219] on div at bounding box center [381, 141] width 328 height 210
click at [161, 391] on img at bounding box center [159, 377] width 81 height 81
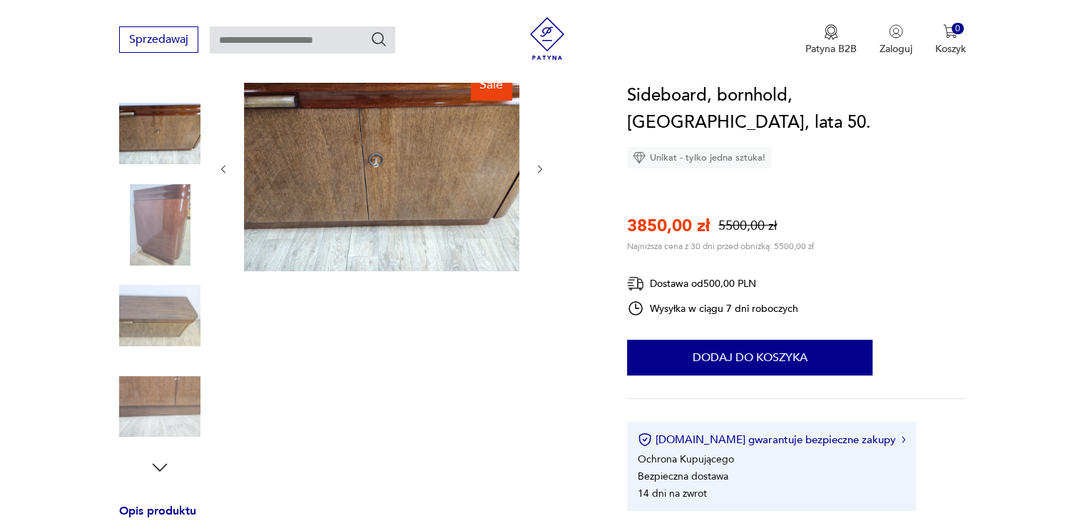
scroll to position [114, 0]
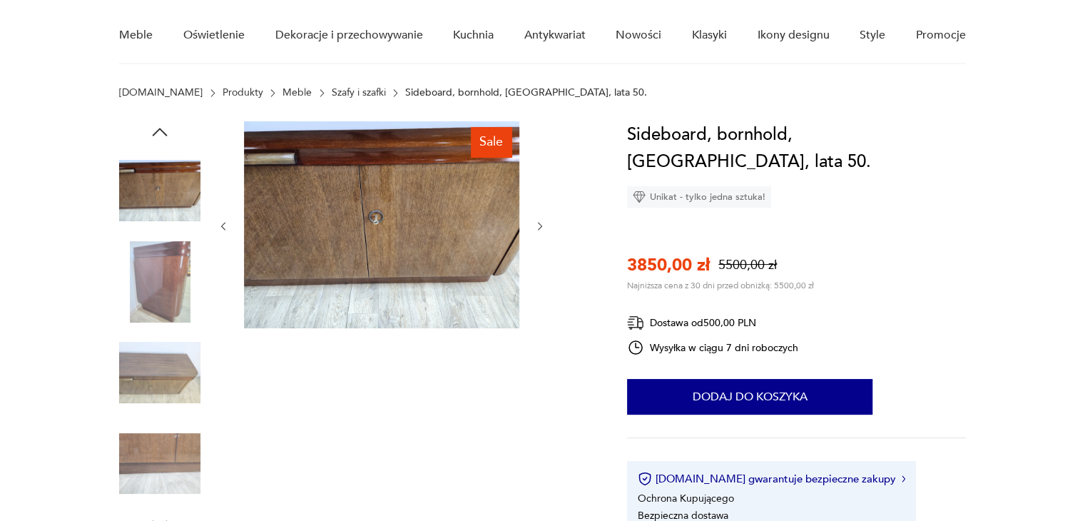
click at [155, 458] on img at bounding box center [159, 463] width 81 height 81
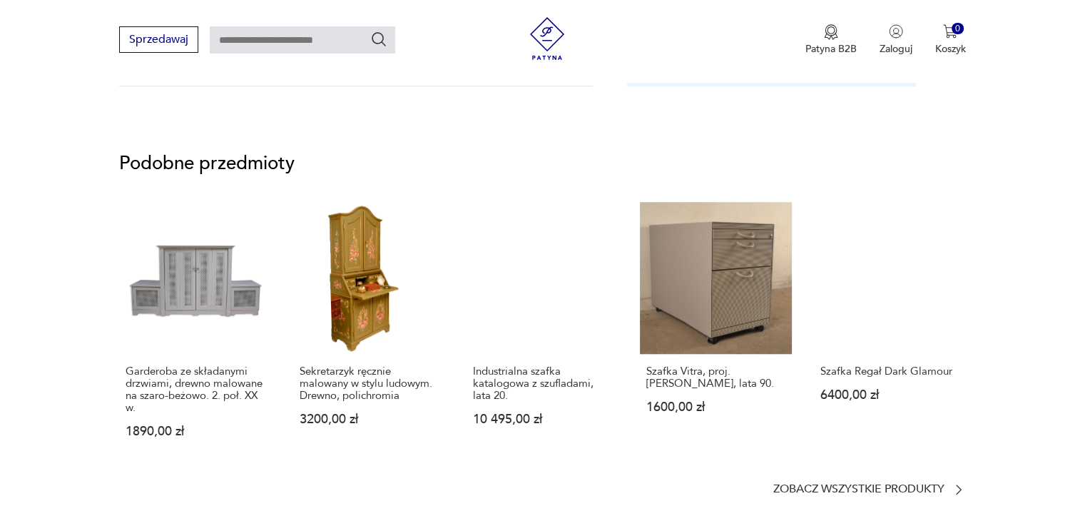
scroll to position [1081, 0]
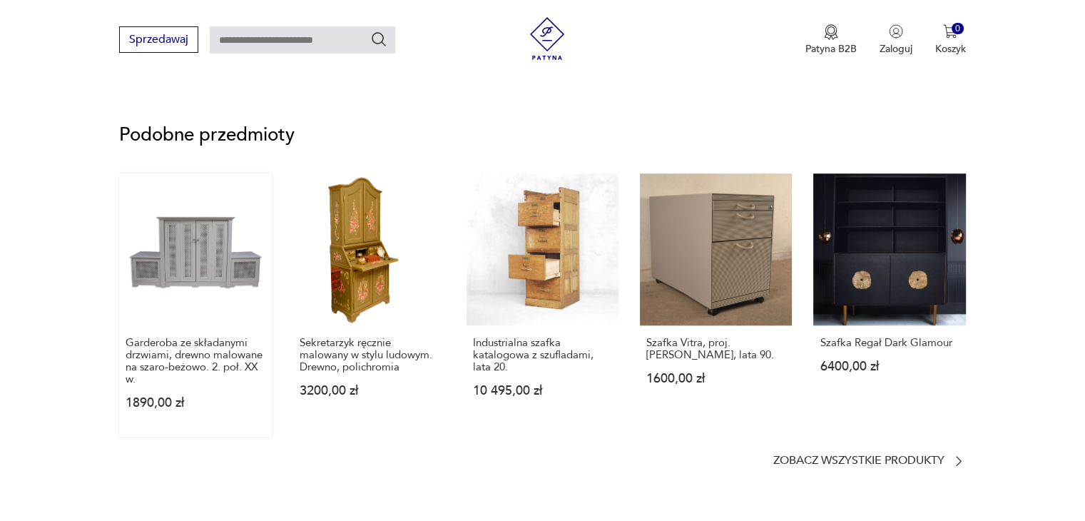
click at [186, 240] on link "Garderoba ze składanymi drzwiami, drewno malowane na szaro-beżowo. 2. poł. XX w…" at bounding box center [195, 304] width 152 height 263
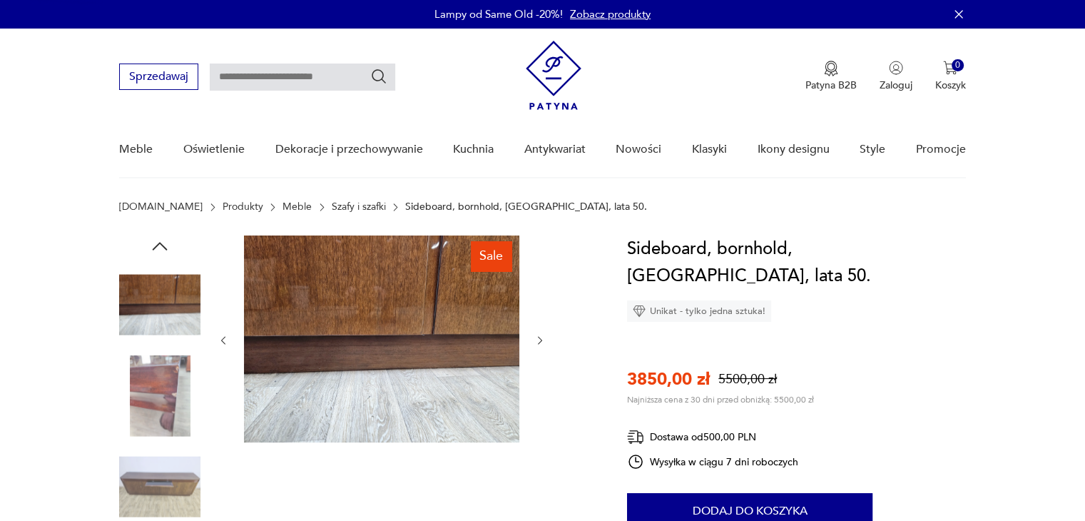
scroll to position [0, 0]
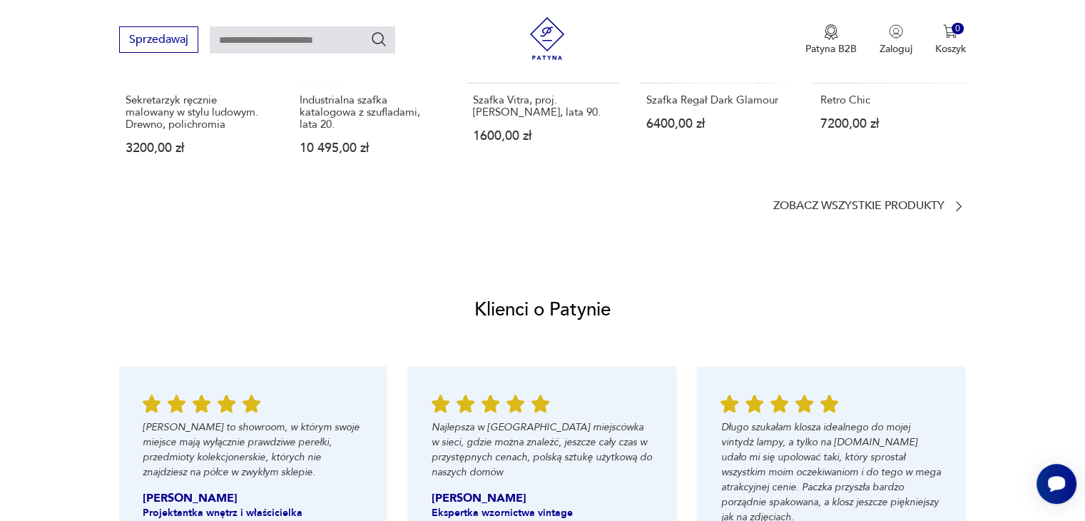
scroll to position [1736, 0]
